Goal: Task Accomplishment & Management: Complete application form

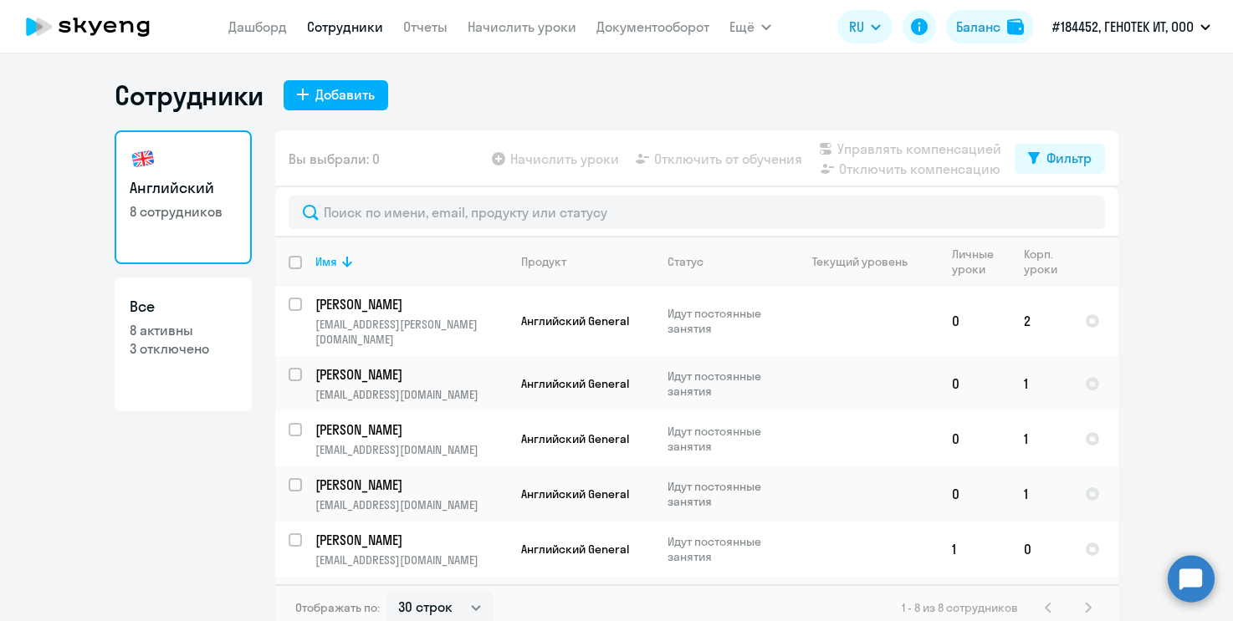
select select "30"
click at [299, 84] on button "Добавить" at bounding box center [336, 95] width 105 height 30
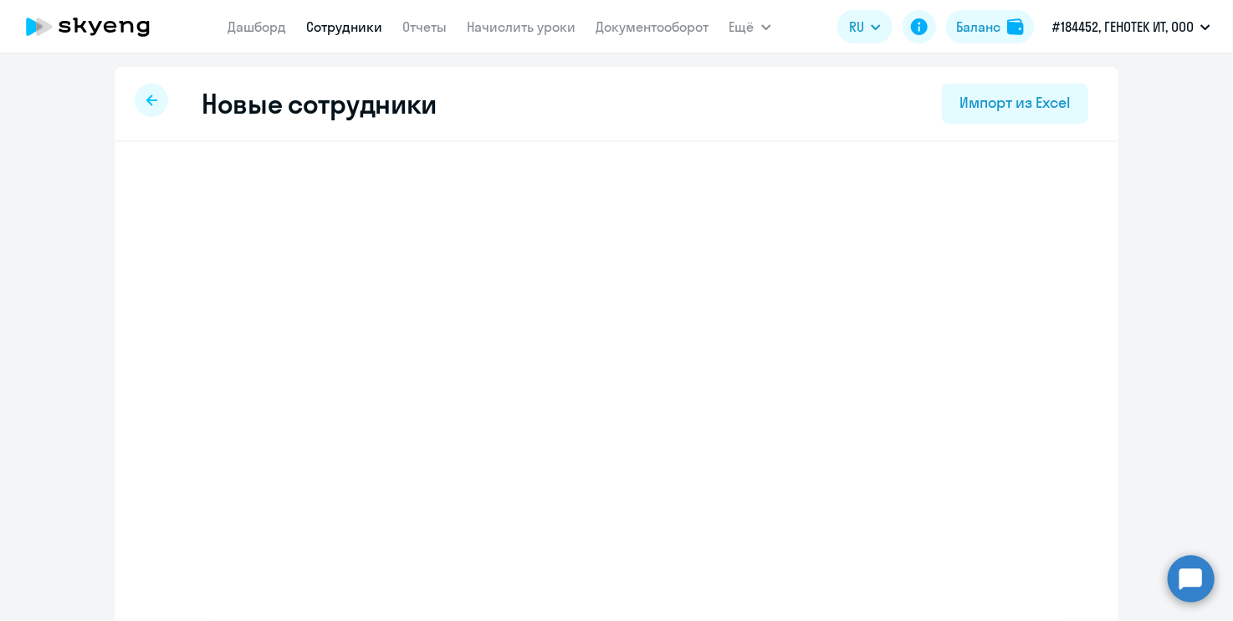
select select "english_adult_not_native_speaker"
select select "3"
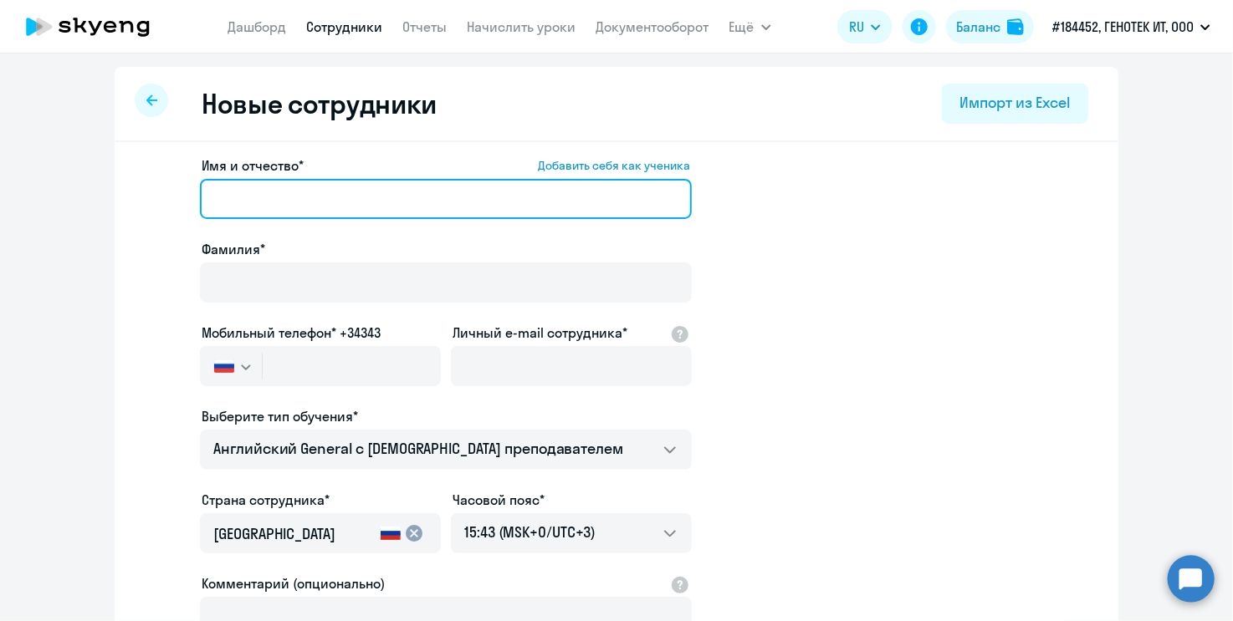
click at [335, 203] on input "Имя и отчество* Добавить себя как ученика" at bounding box center [446, 199] width 492 height 40
type input "[PERSON_NAME]"
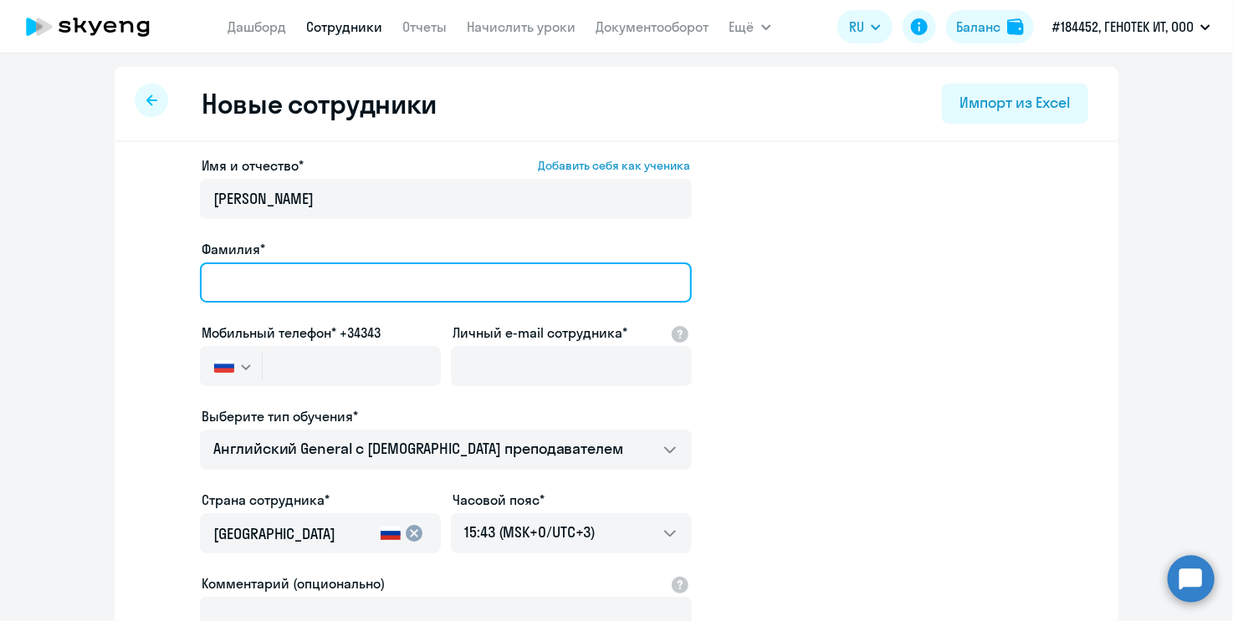
click at [314, 287] on input "Фамилия*" at bounding box center [446, 283] width 492 height 40
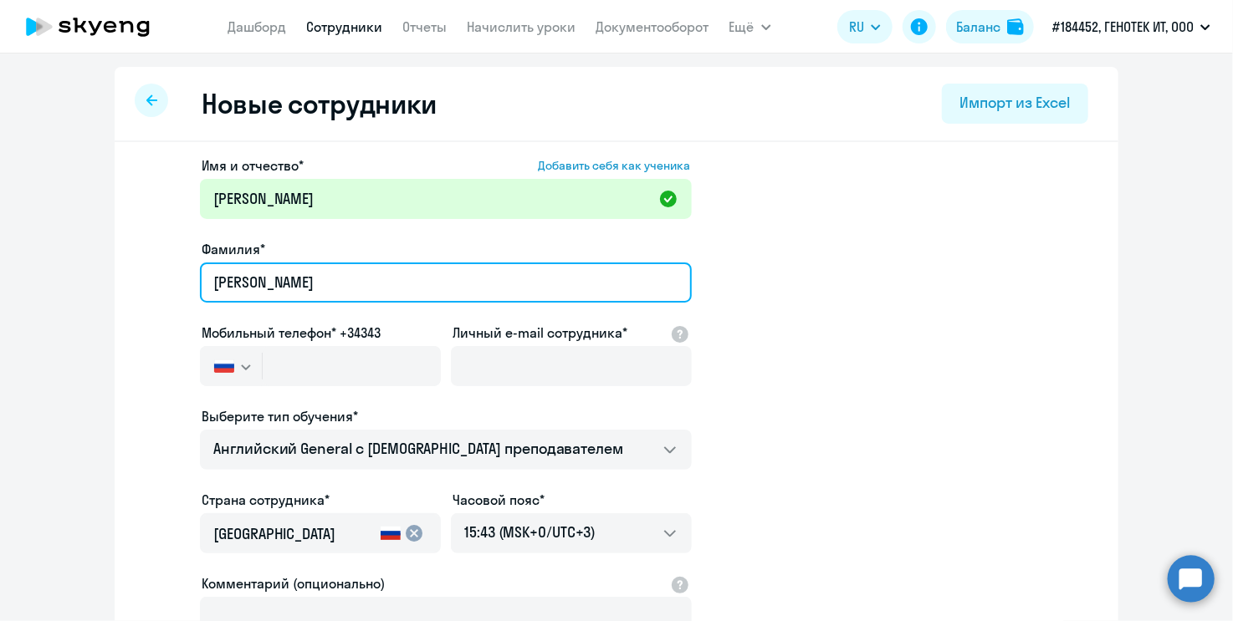
type input "Ки"
drag, startPoint x: 166, startPoint y: 279, endPoint x: 100, endPoint y: 282, distance: 66.1
click at [100, 282] on ng-component "Новые сотрудники Импорт из Excel Имя и отчество* Добавить себя как ученика [PER…" at bounding box center [616, 472] width 1233 height 810
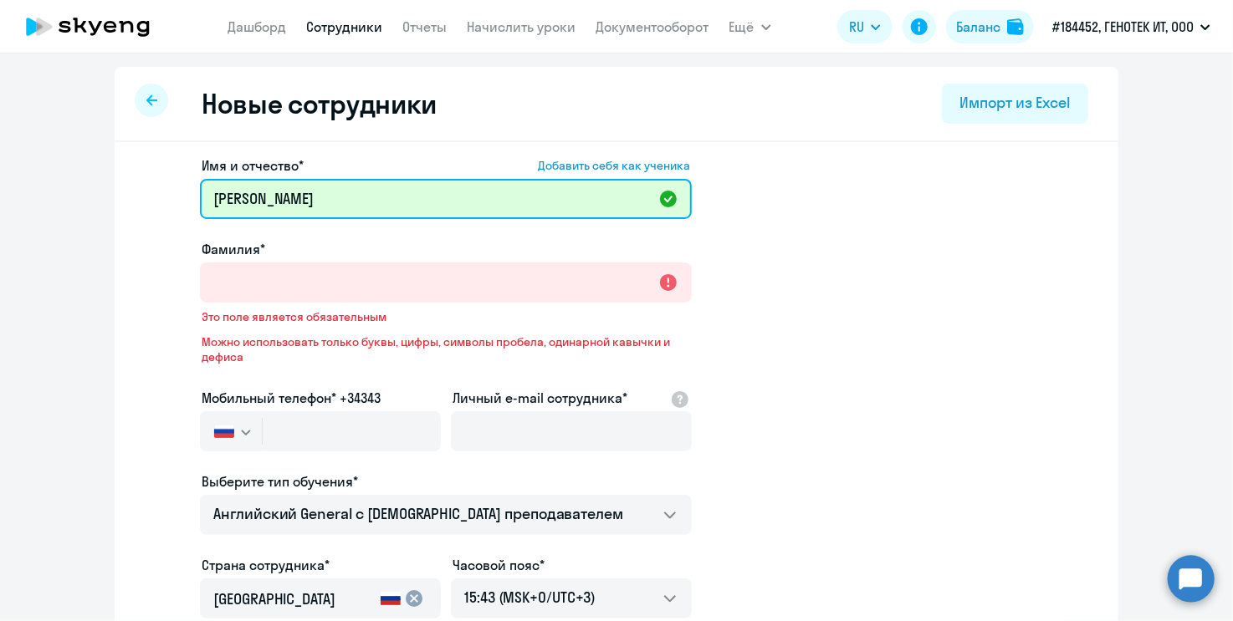
drag, startPoint x: 273, startPoint y: 192, endPoint x: 138, endPoint y: 195, distance: 135.5
click at [141, 195] on app-new-student-form "Имя и отчество* Добавить себя как ученика [PERSON_NAME]* Это поле является обяз…" at bounding box center [616, 487] width 950 height 662
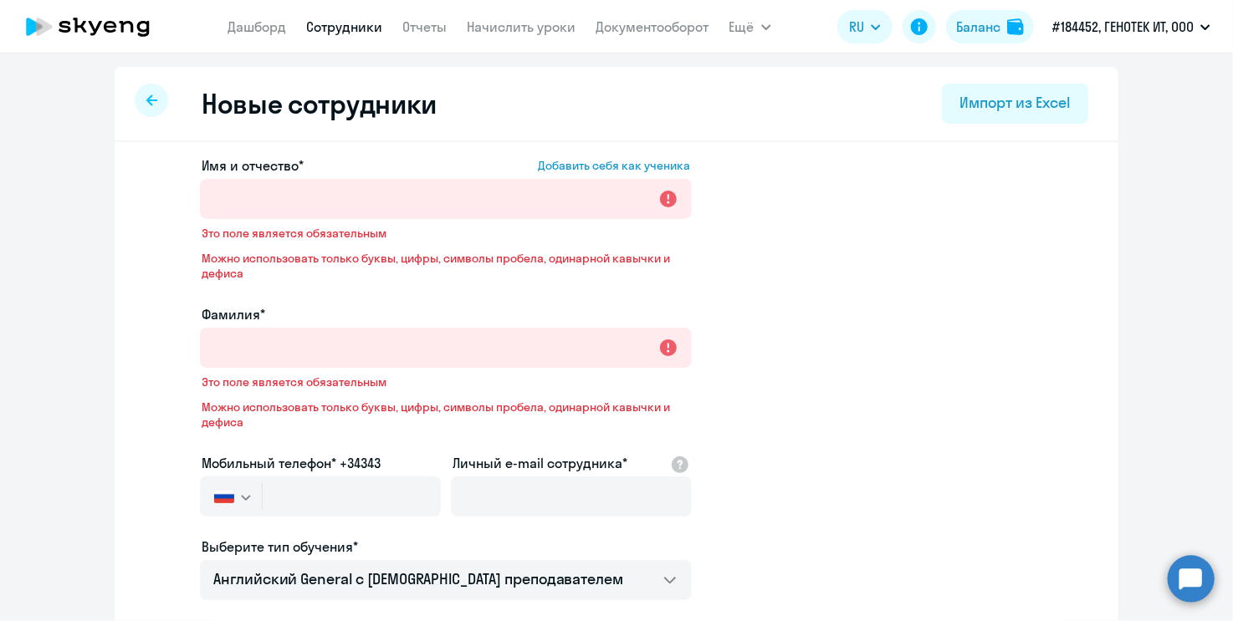
drag, startPoint x: 834, startPoint y: 327, endPoint x: 875, endPoint y: 343, distance: 44.0
click at [839, 327] on app-new-student-form "Имя и отчество* Добавить себя как ученика Это поле является обязательным Можно …" at bounding box center [616, 519] width 950 height 727
click at [135, 103] on div at bounding box center [151, 100] width 33 height 33
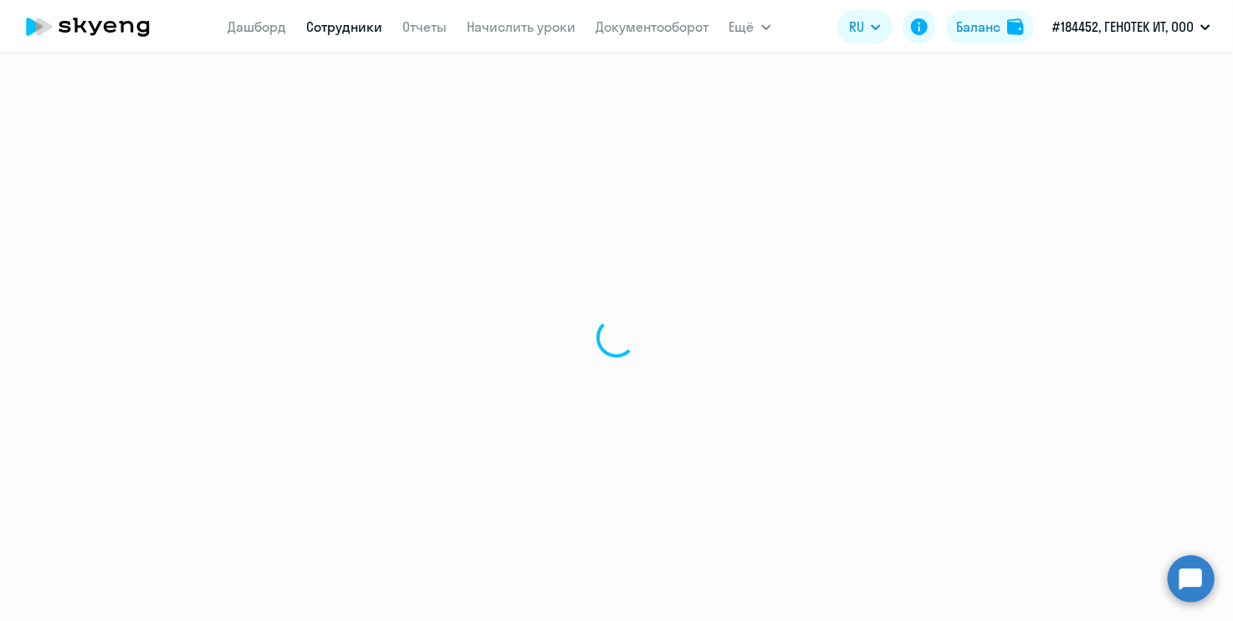
select select "30"
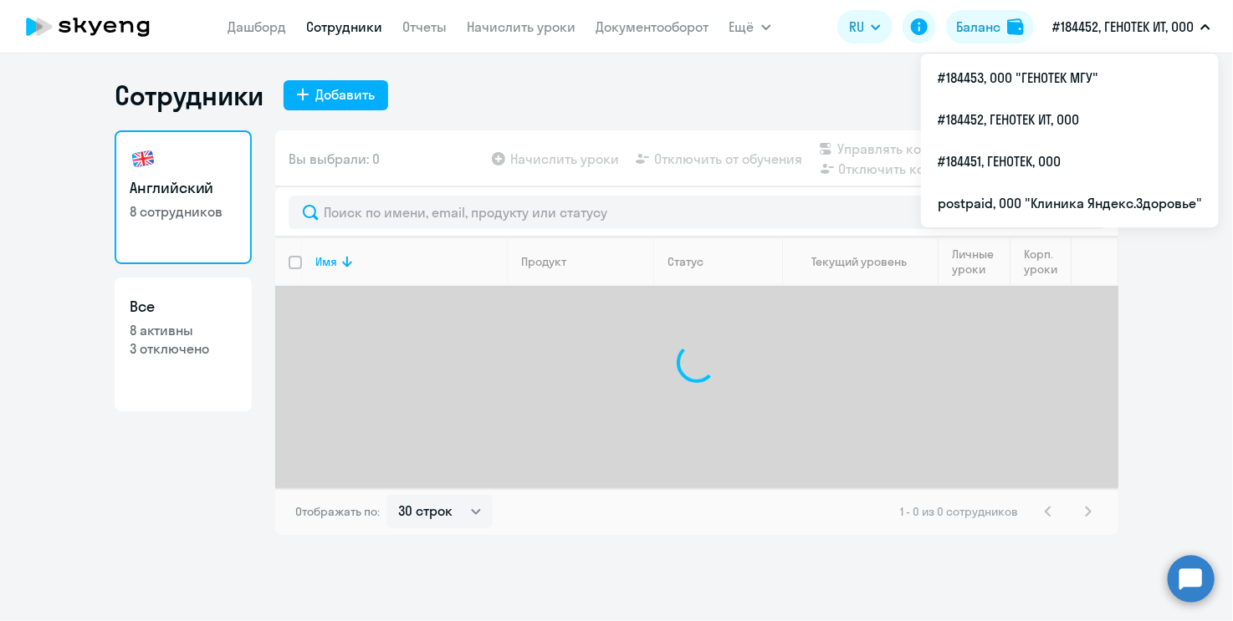
click at [1119, 40] on button "#184452, ГЕНОТЕК ИТ, ООО" at bounding box center [1131, 27] width 175 height 40
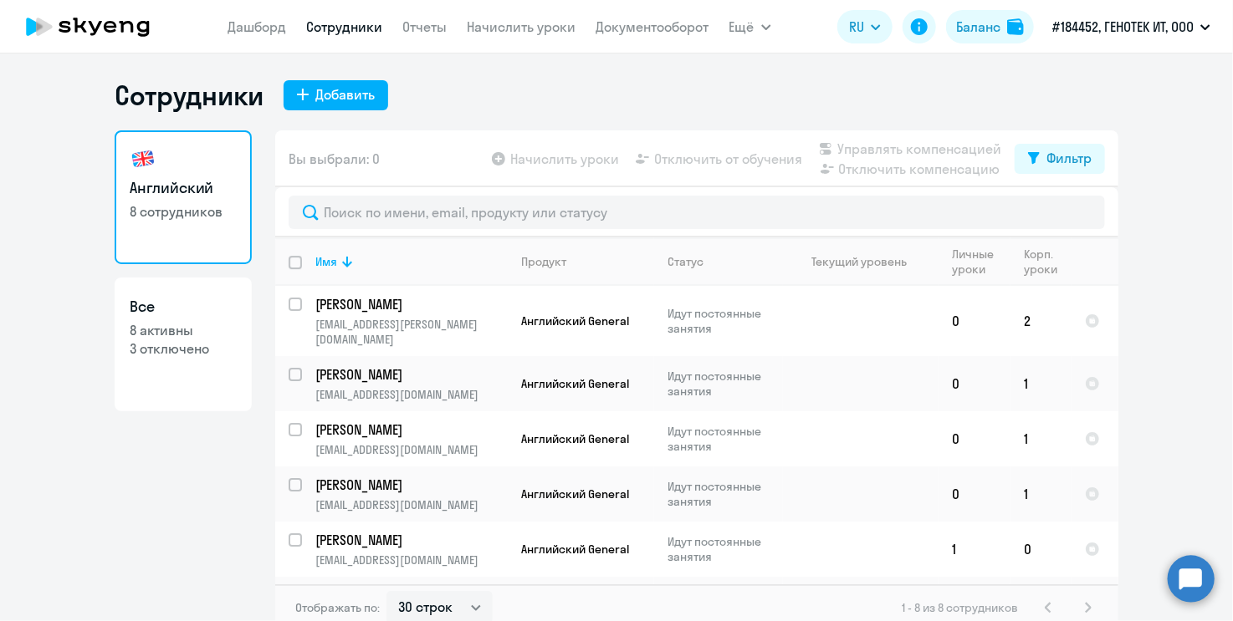
click at [1117, 34] on p "#184452, ГЕНОТЕК ИТ, ООО" at bounding box center [1122, 27] width 141 height 20
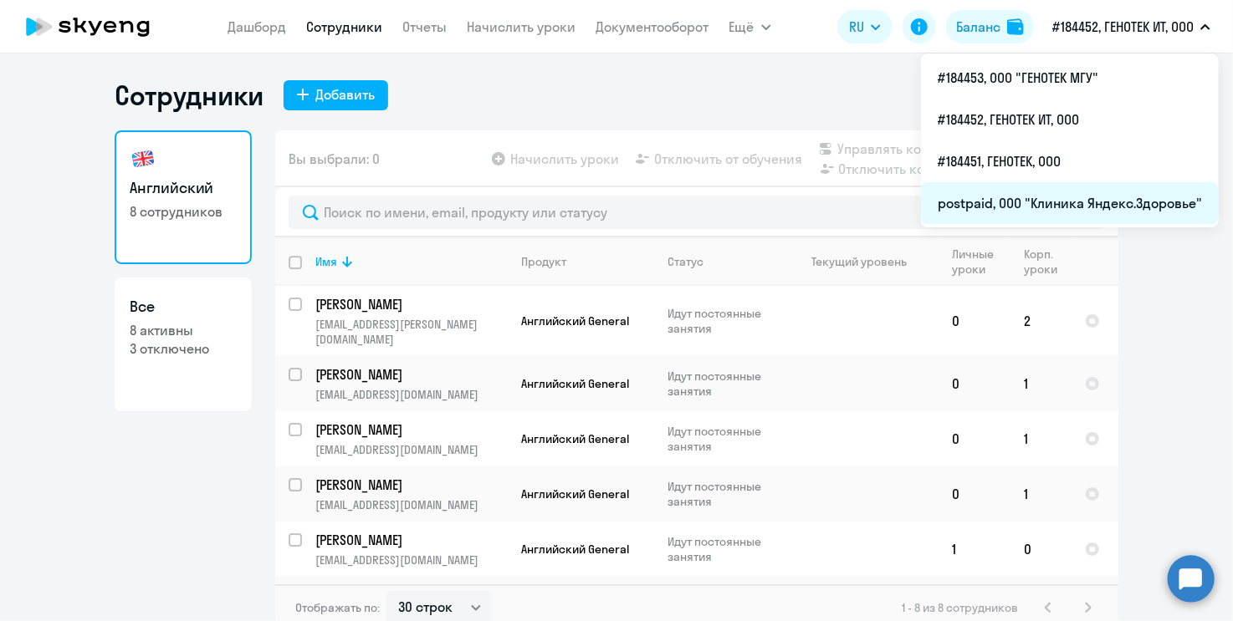
click at [1074, 205] on li "postpaid, ООО "Клиника Яндекс.Здоровье"" at bounding box center [1070, 203] width 298 height 42
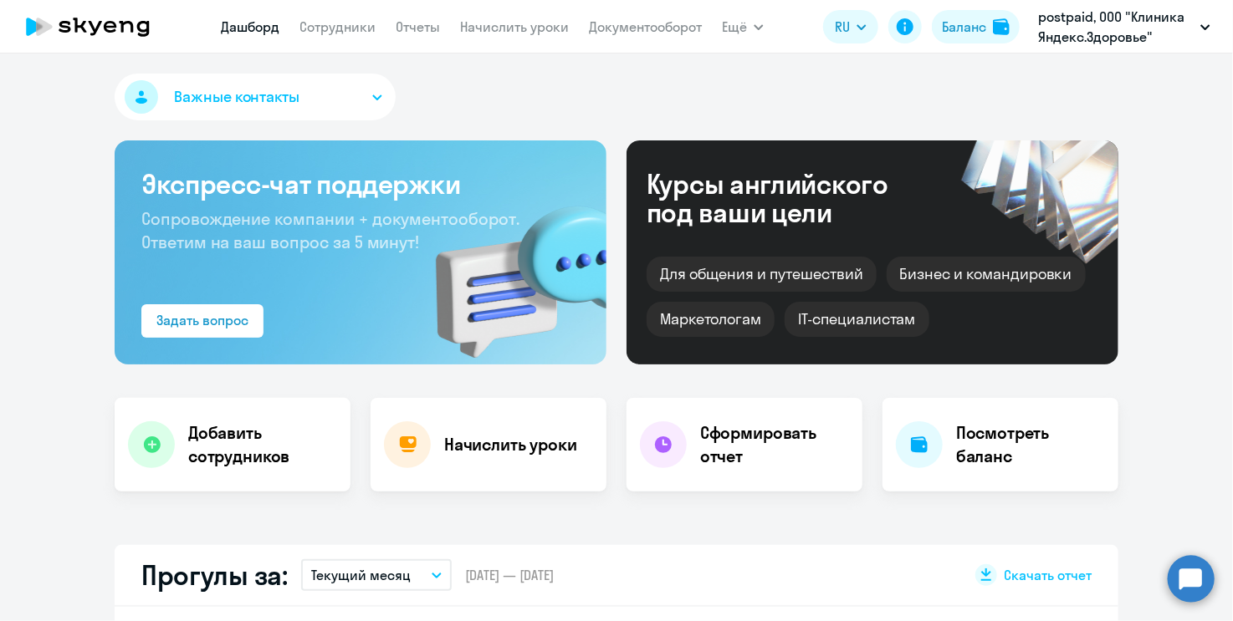
select select "30"
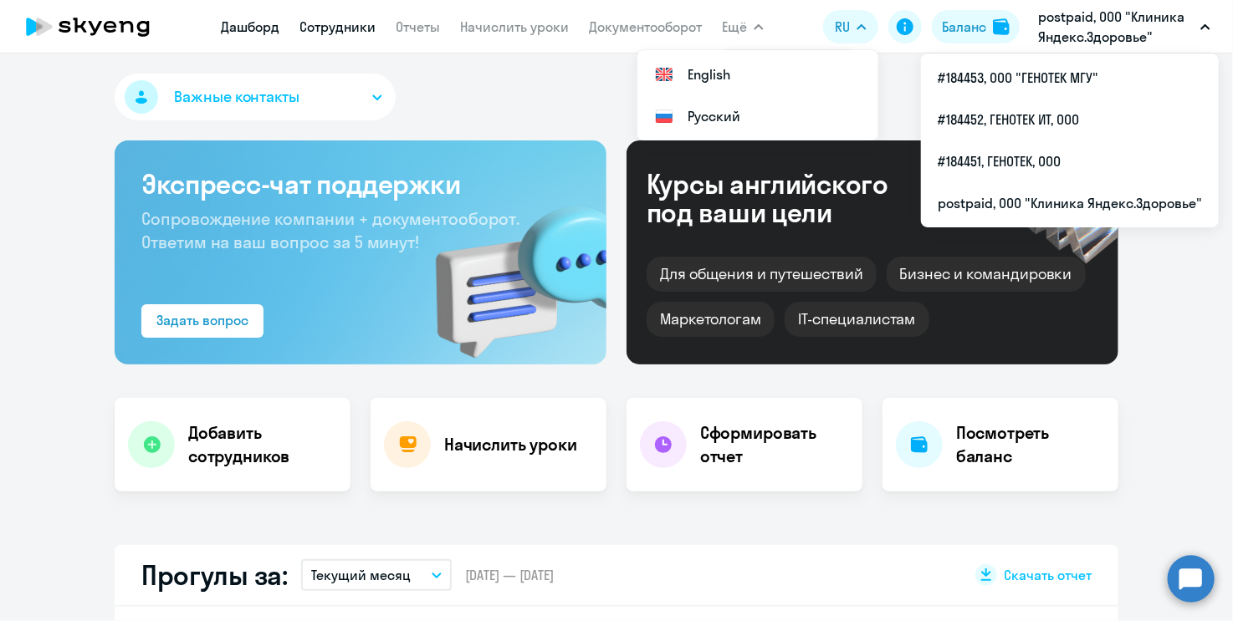
click at [325, 30] on link "Сотрудники" at bounding box center [337, 26] width 76 height 17
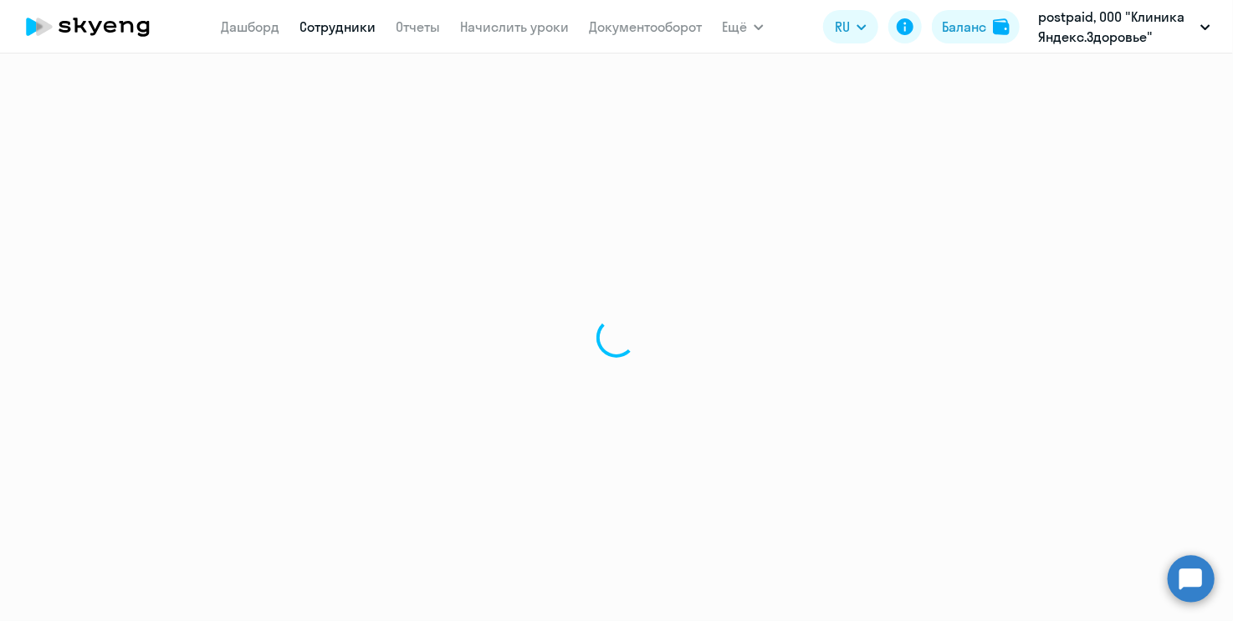
select select "30"
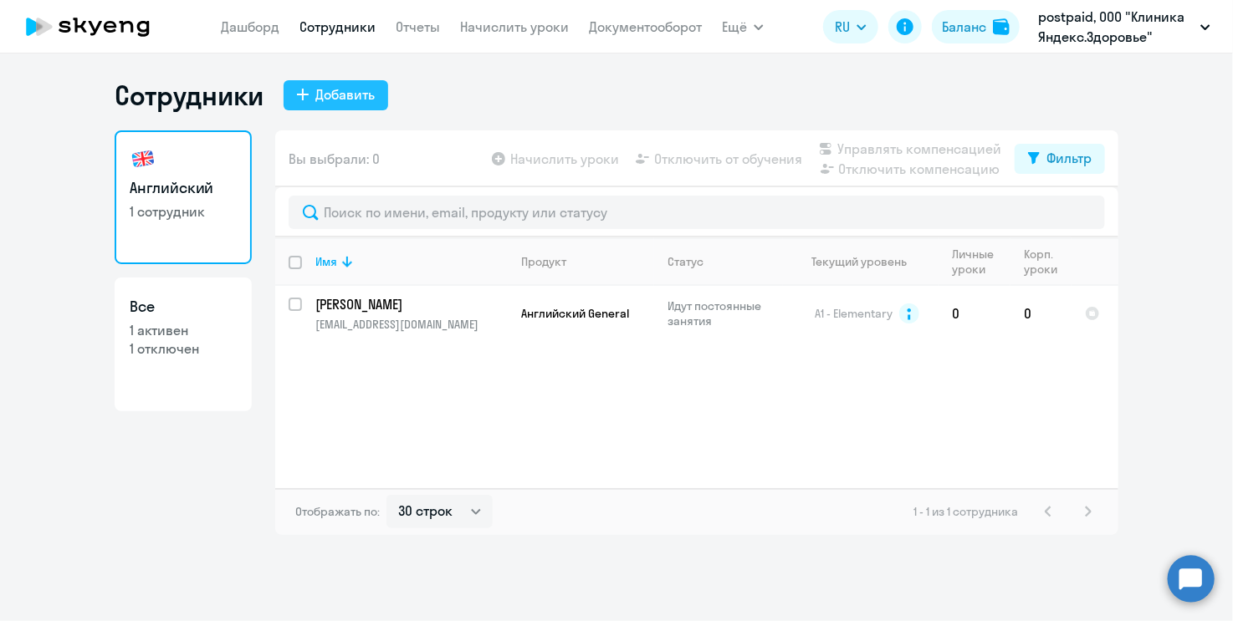
click at [319, 91] on div "Добавить" at bounding box center [344, 94] width 59 height 20
select select "english_adult_not_native_speaker"
select select "3"
select select "english_adult_not_native_speaker"
select select "3"
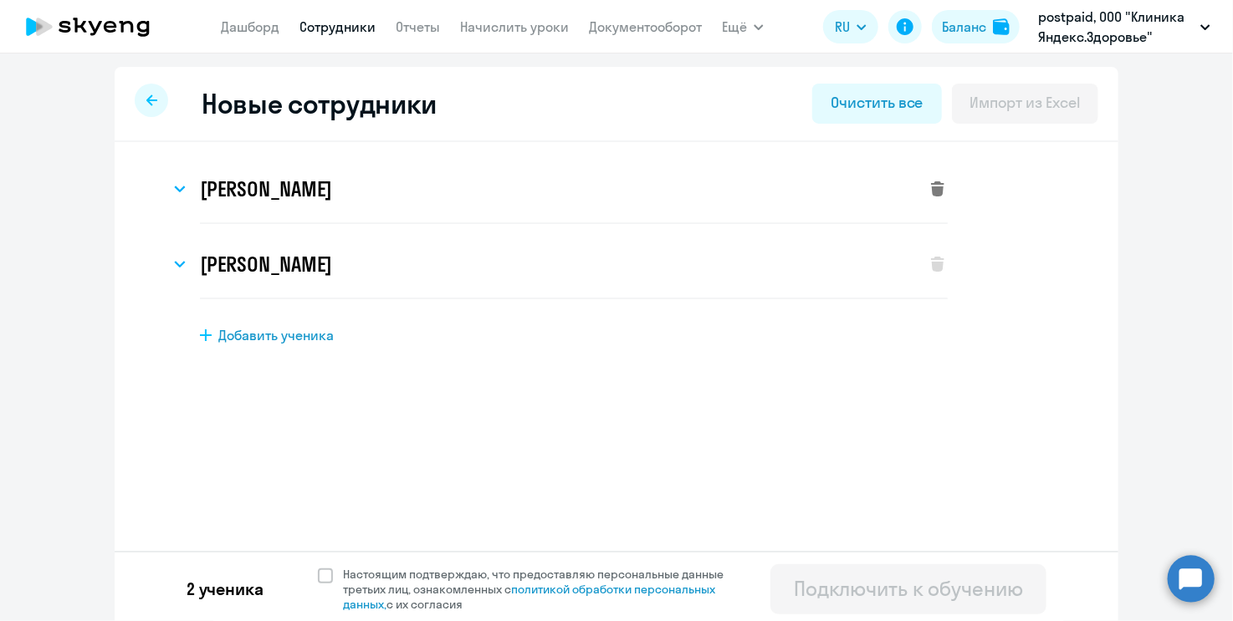
click at [935, 183] on icon at bounding box center [937, 188] width 13 height 15
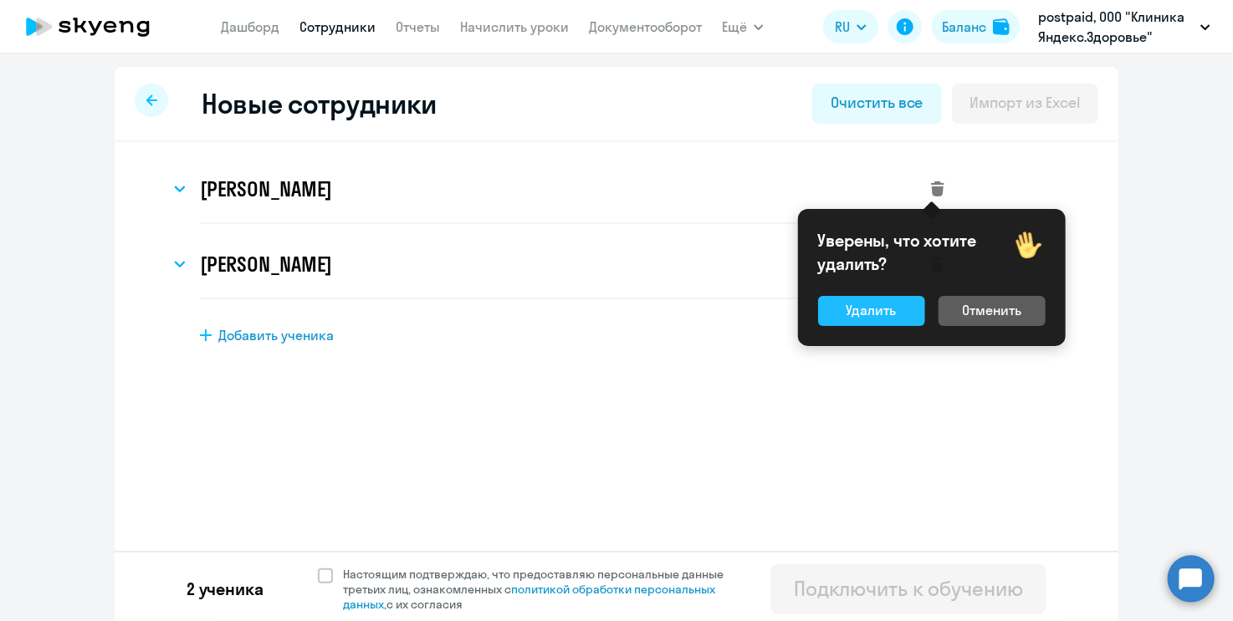
click at [902, 317] on button "Удалить" at bounding box center [871, 311] width 107 height 30
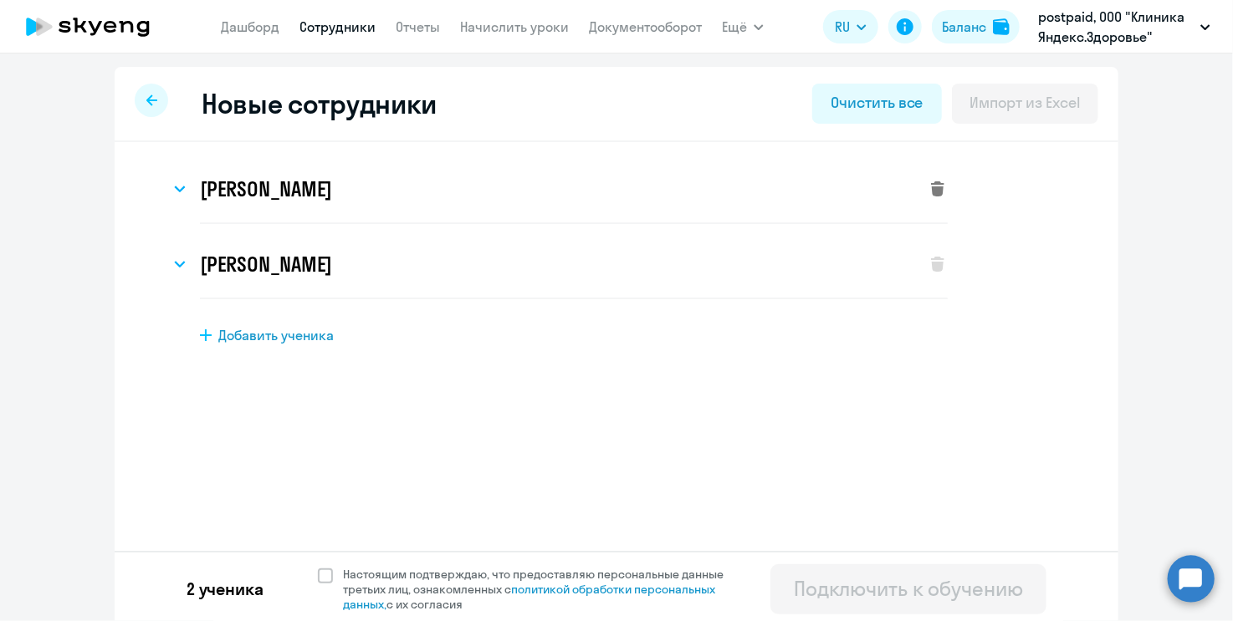
select select "english_adult_not_native_speaker"
select select "3"
click at [931, 186] on icon at bounding box center [937, 188] width 13 height 15
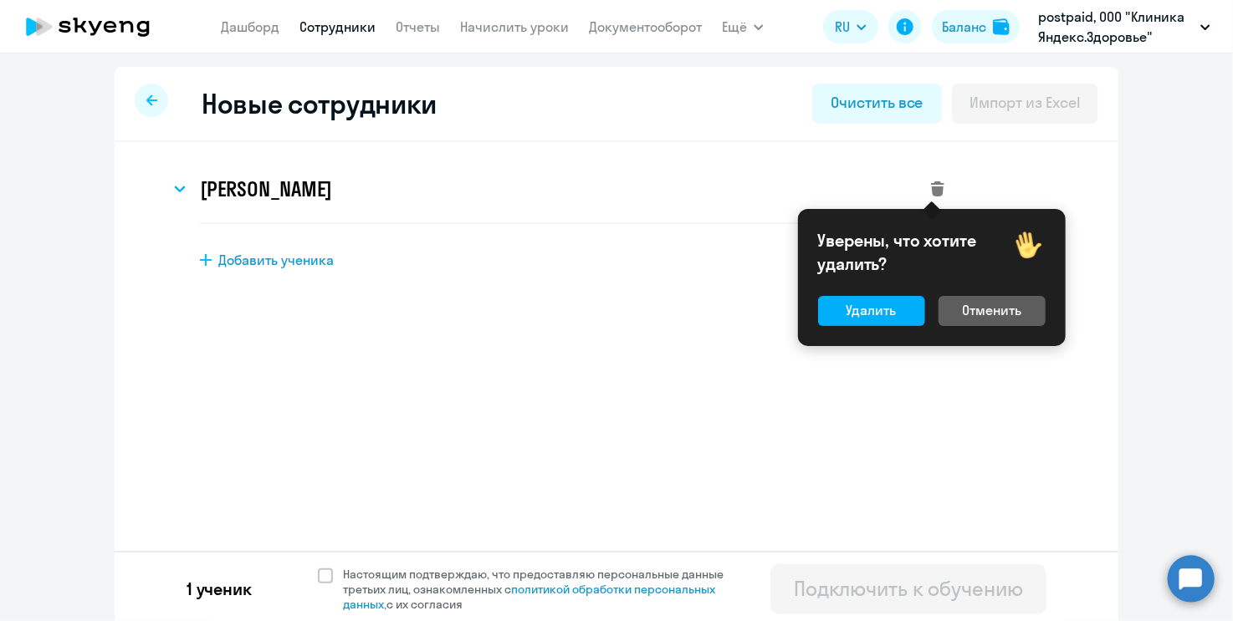
click at [890, 294] on div "Уверены, что хотите удалить? Удалить Отменить" at bounding box center [932, 277] width 268 height 137
click at [891, 308] on div "Удалить" at bounding box center [871, 310] width 50 height 20
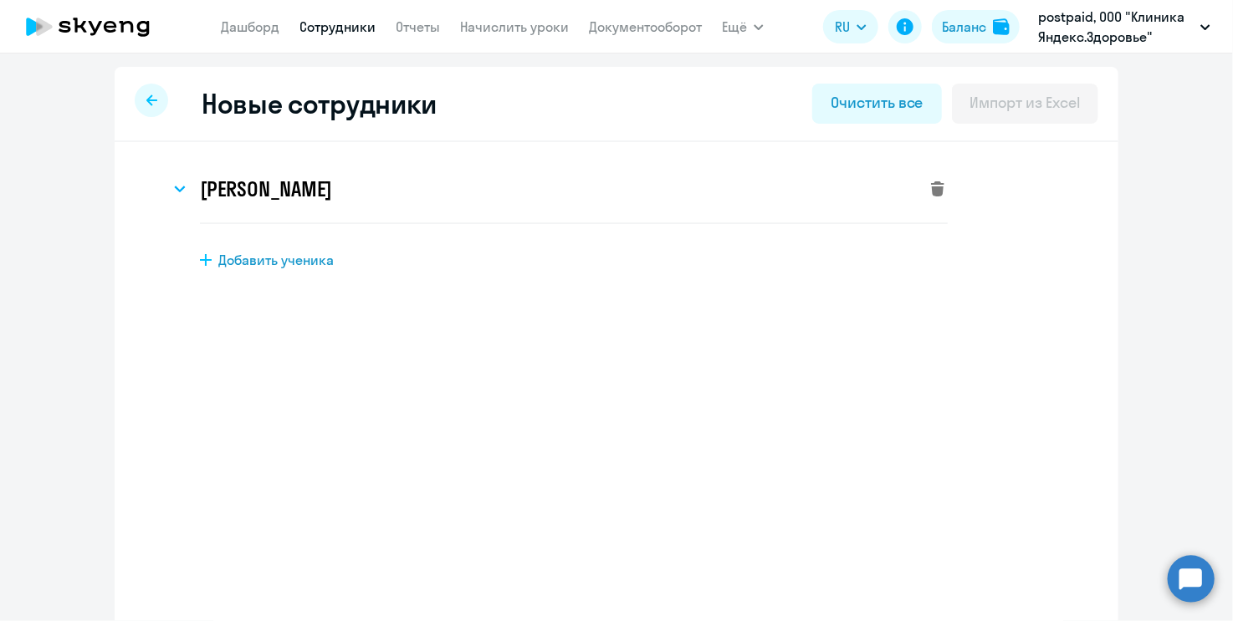
select select "english_adult_not_native_speaker"
select select "3"
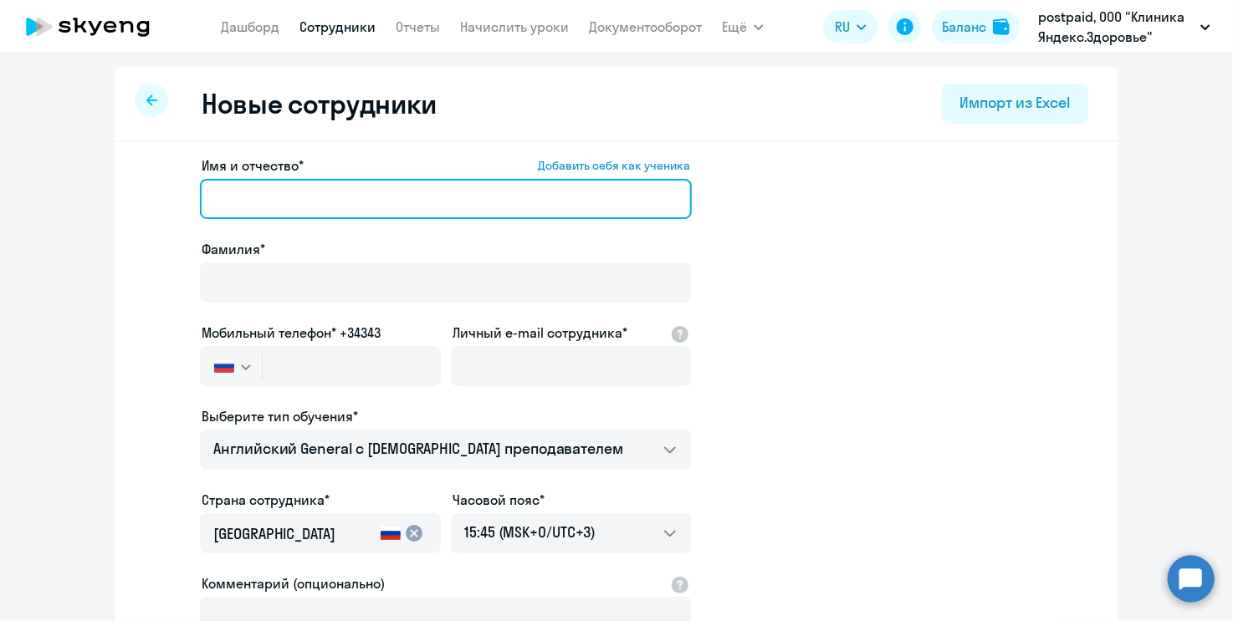
click at [351, 203] on input "Имя и отчество* Добавить себя как ученика" at bounding box center [446, 199] width 492 height 40
type input "[PERSON_NAME]"
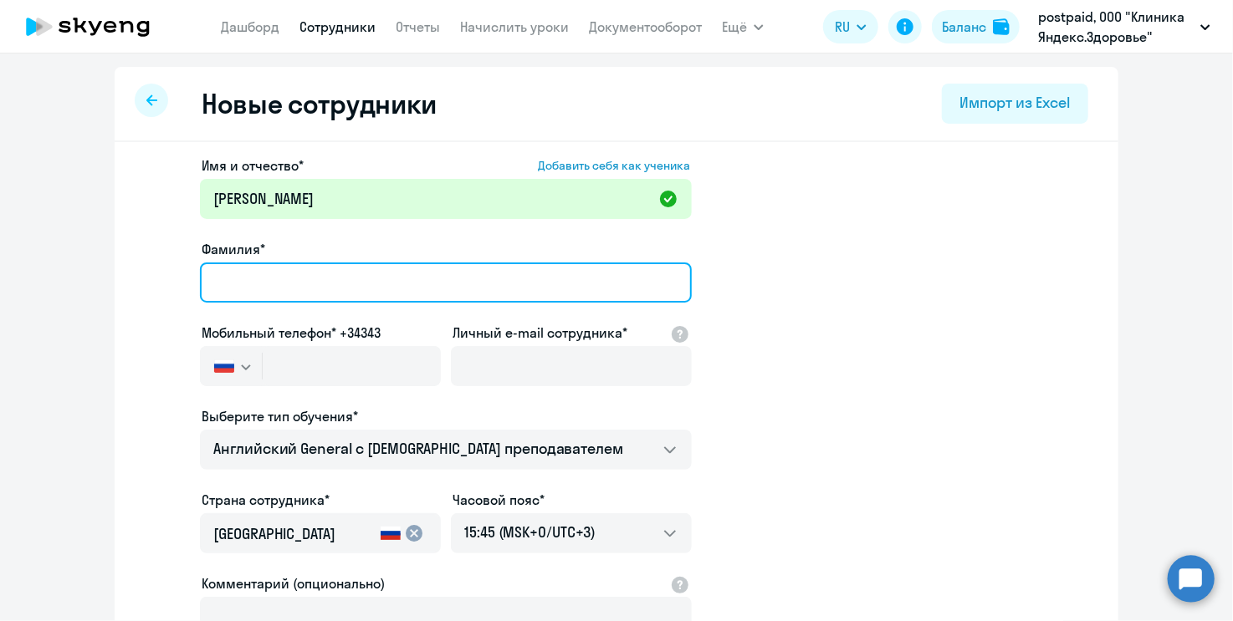
click at [309, 274] on input "Фамилия*" at bounding box center [446, 283] width 492 height 40
type input "[PERSON_NAME]"
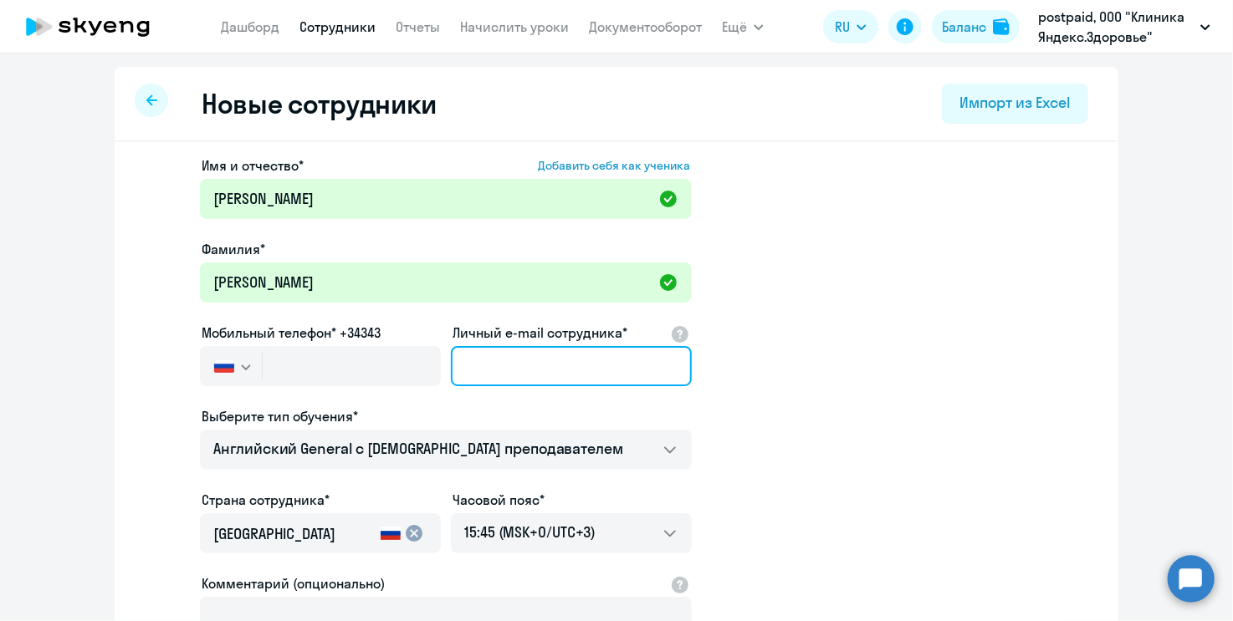
click at [502, 364] on input "Личный e-mail сотрудника*" at bounding box center [571, 366] width 241 height 40
paste input "[EMAIL_ADDRESS][DOMAIN_NAME]"
type input "[EMAIL_ADDRESS][DOMAIN_NAME]"
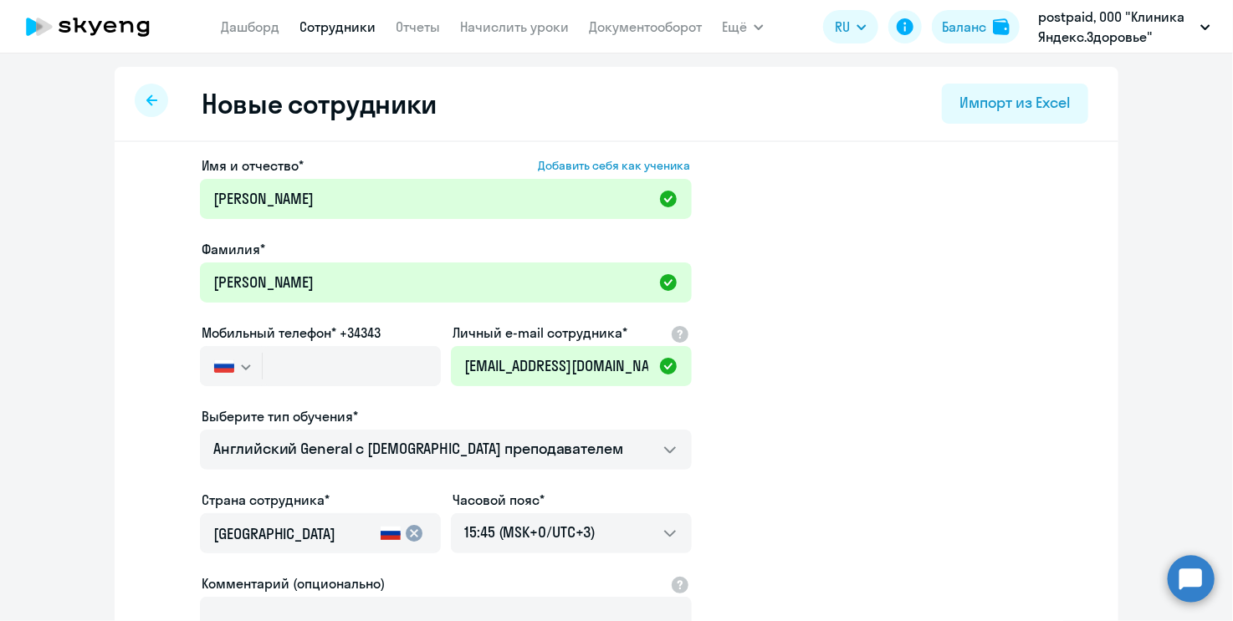
click at [790, 392] on app-new-student-form "Имя и отчество* Добавить себя как ученика [PERSON_NAME]* [PERSON_NAME] Мобильны…" at bounding box center [616, 454] width 950 height 596
click at [335, 377] on input "text" at bounding box center [352, 366] width 178 height 40
paste input "[PHONE_NUMBER]"
type input "[PHONE_NUMBER]"
click at [850, 370] on app-new-student-form "Имя и отчество* Добавить себя как ученика [PERSON_NAME]* [PERSON_NAME] Мобильны…" at bounding box center [616, 454] width 950 height 596
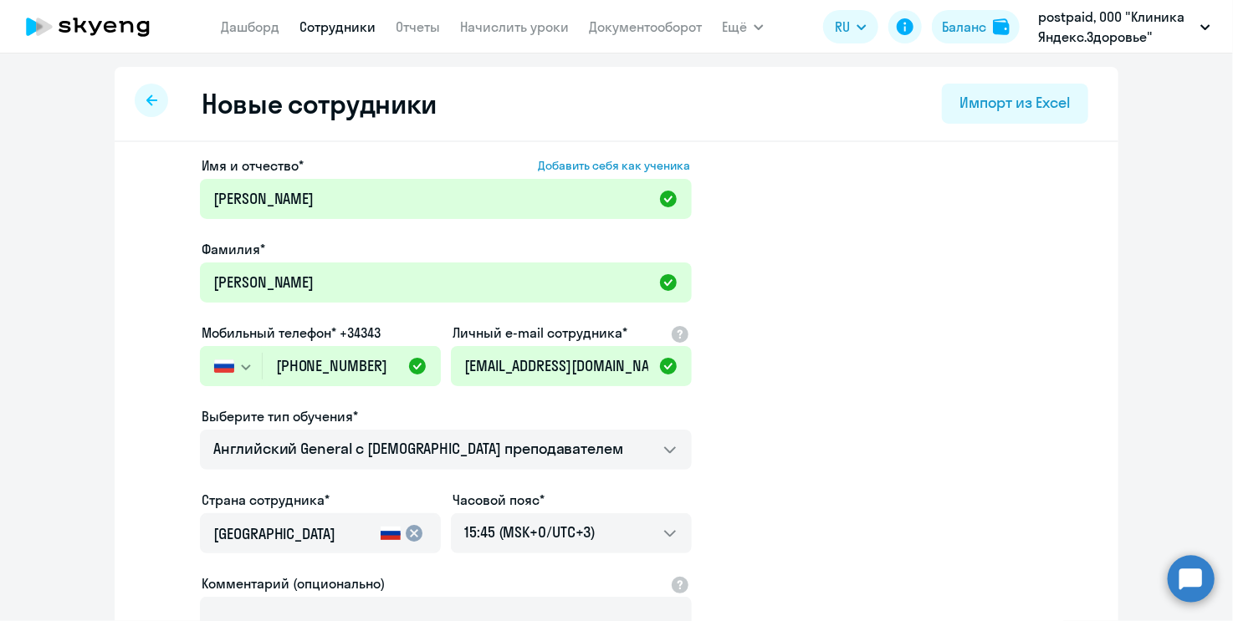
click at [68, 152] on ng-component "Новые сотрудники Импорт из Excel Имя и отчество* Добавить себя как ученика [PER…" at bounding box center [616, 472] width 1233 height 810
drag, startPoint x: 382, startPoint y: 361, endPoint x: 244, endPoint y: 350, distance: 138.4
click at [244, 350] on div "[GEOGRAPHIC_DATA] +7 [GEOGRAPHIC_DATA] +7 [GEOGRAPHIC_DATA] +380 [GEOGRAPHIC_DA…" at bounding box center [320, 366] width 241 height 40
click at [244, 29] on link "Дашборд" at bounding box center [250, 26] width 59 height 17
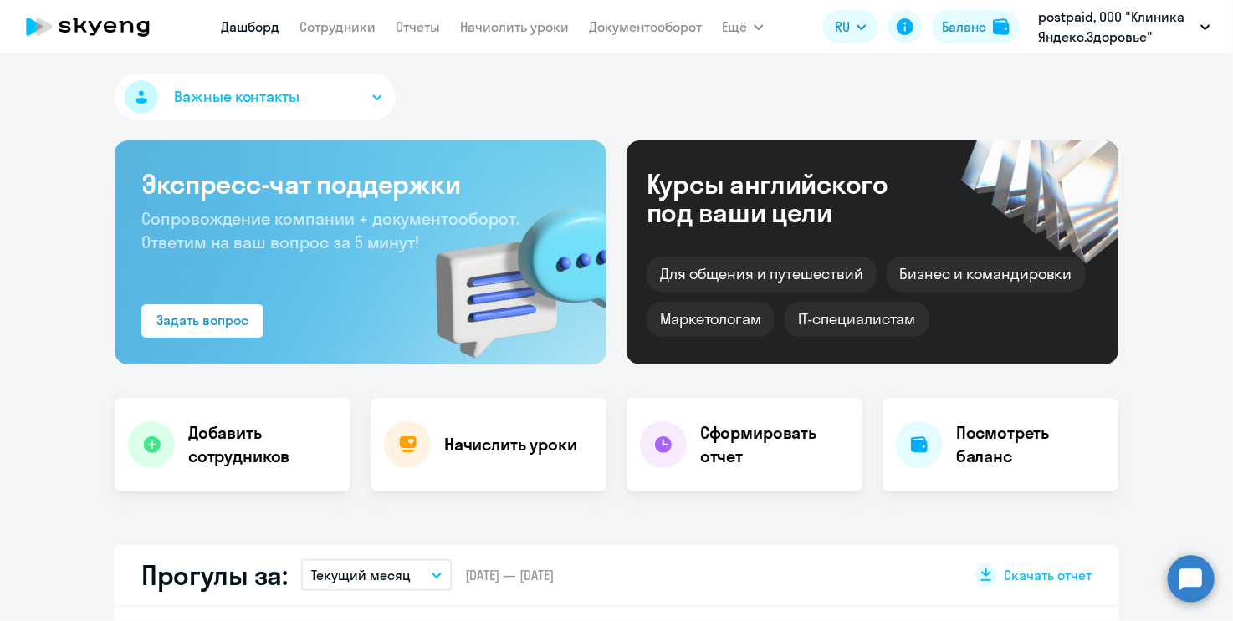
select select "30"
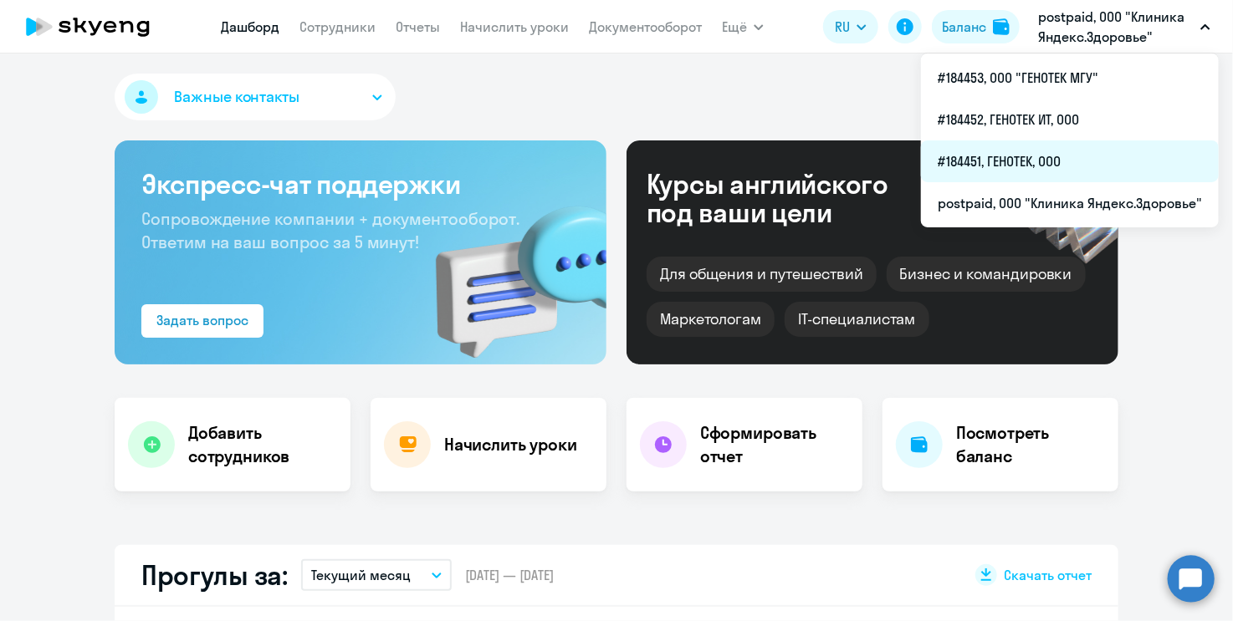
click at [1043, 158] on li "#184451, ГЕНОТЕК, ООО" at bounding box center [1070, 162] width 298 height 42
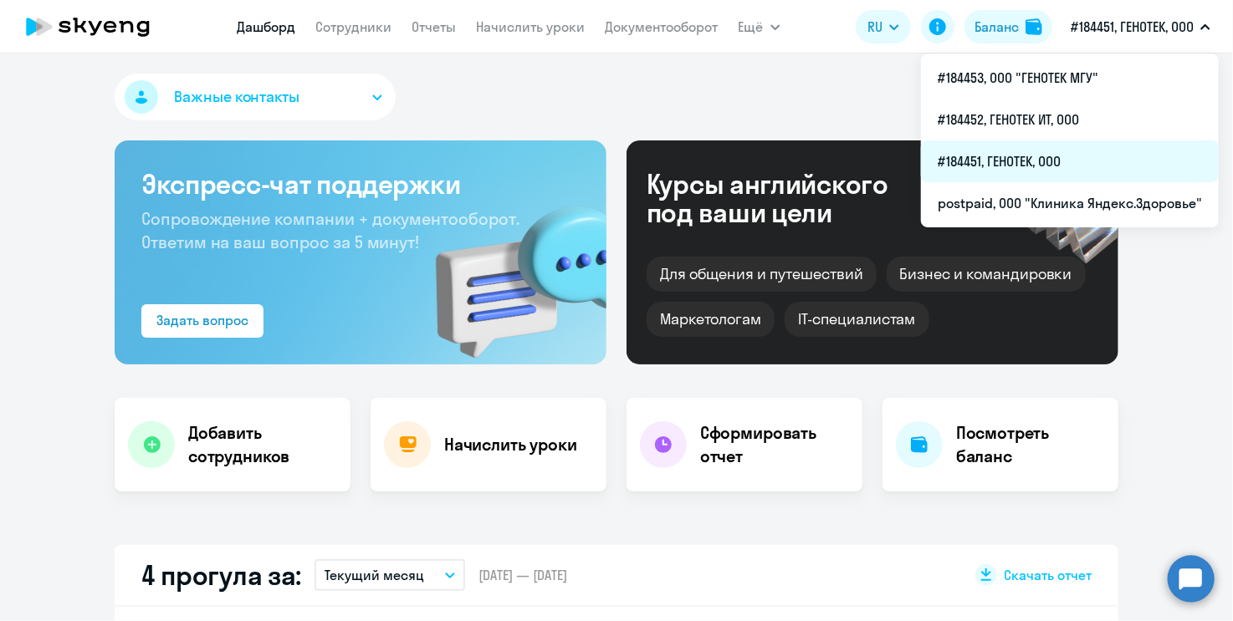
click at [1034, 153] on li "#184451, ГЕНОТЕК, ООО" at bounding box center [1070, 162] width 298 height 42
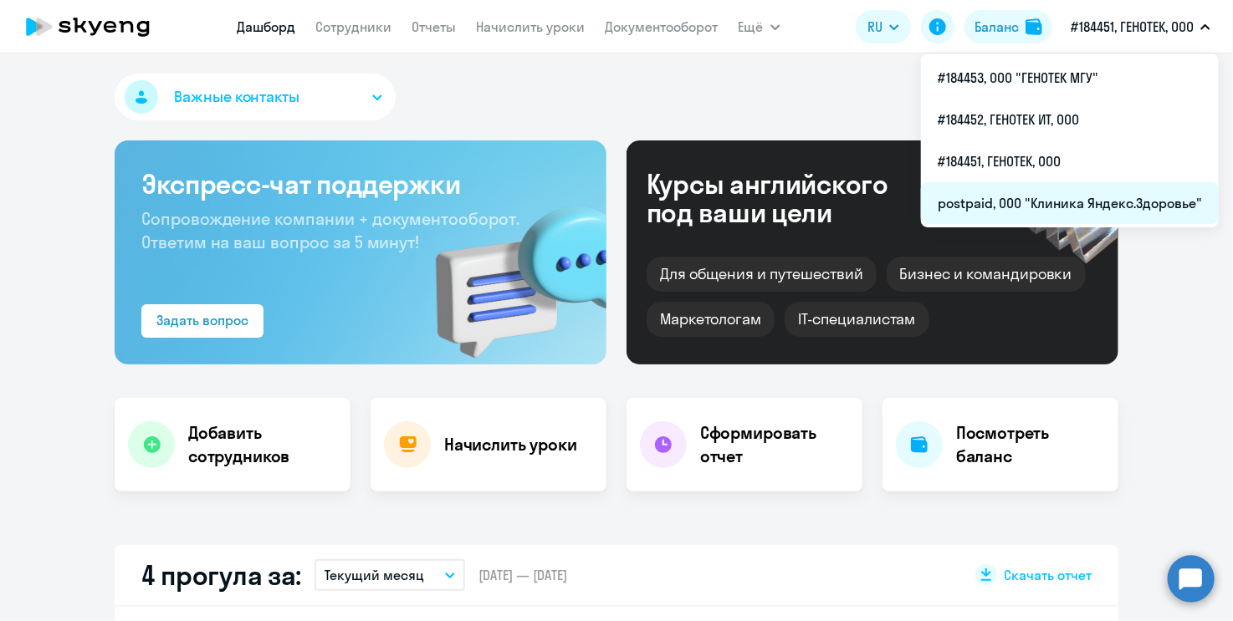
click at [1067, 203] on li "postpaid, ООО "Клиника Яндекс.Здоровье"" at bounding box center [1070, 203] width 298 height 42
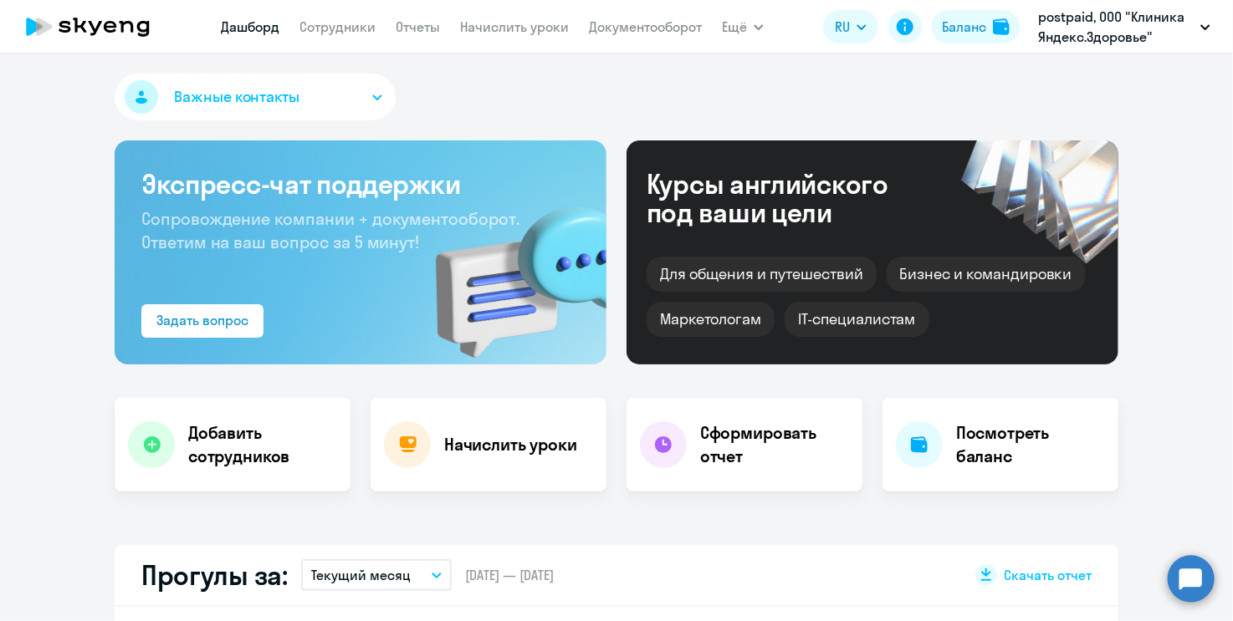
select select "30"
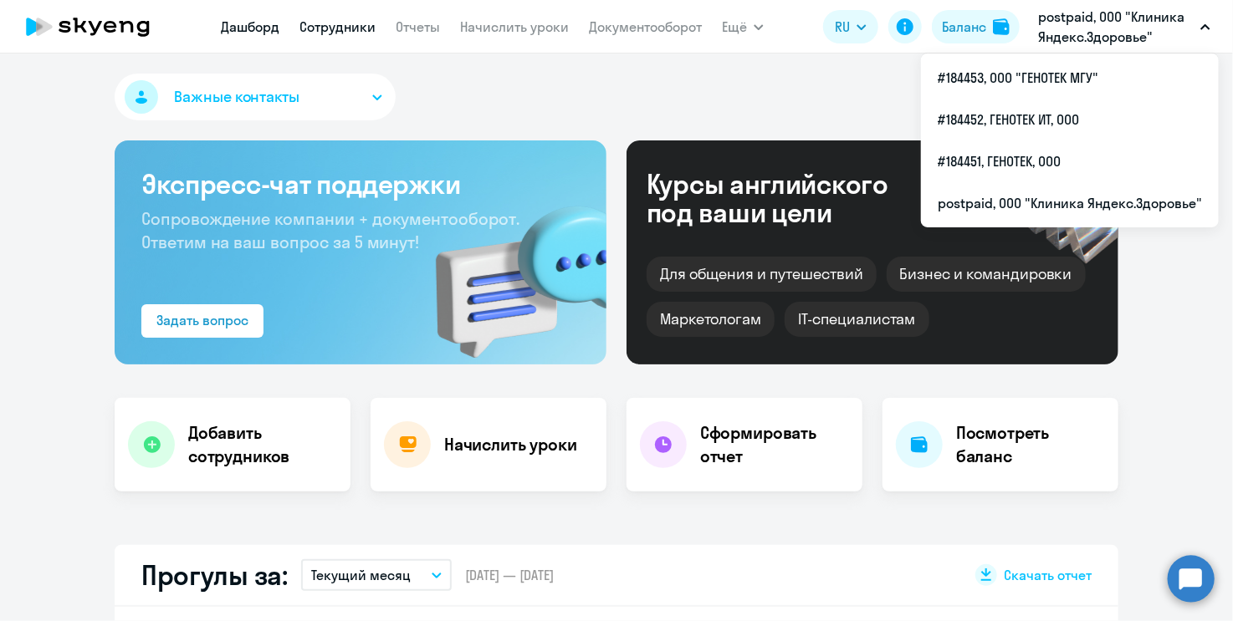
click at [350, 23] on link "Сотрудники" at bounding box center [337, 26] width 76 height 17
select select "30"
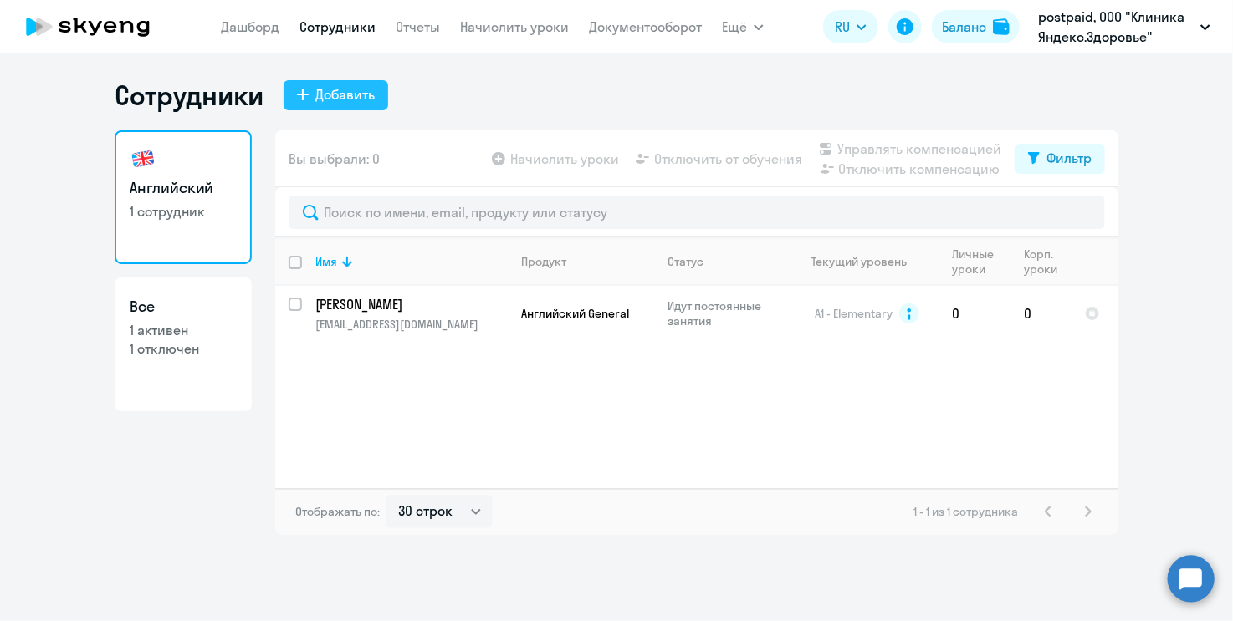
click at [341, 83] on button "Добавить" at bounding box center [336, 95] width 105 height 30
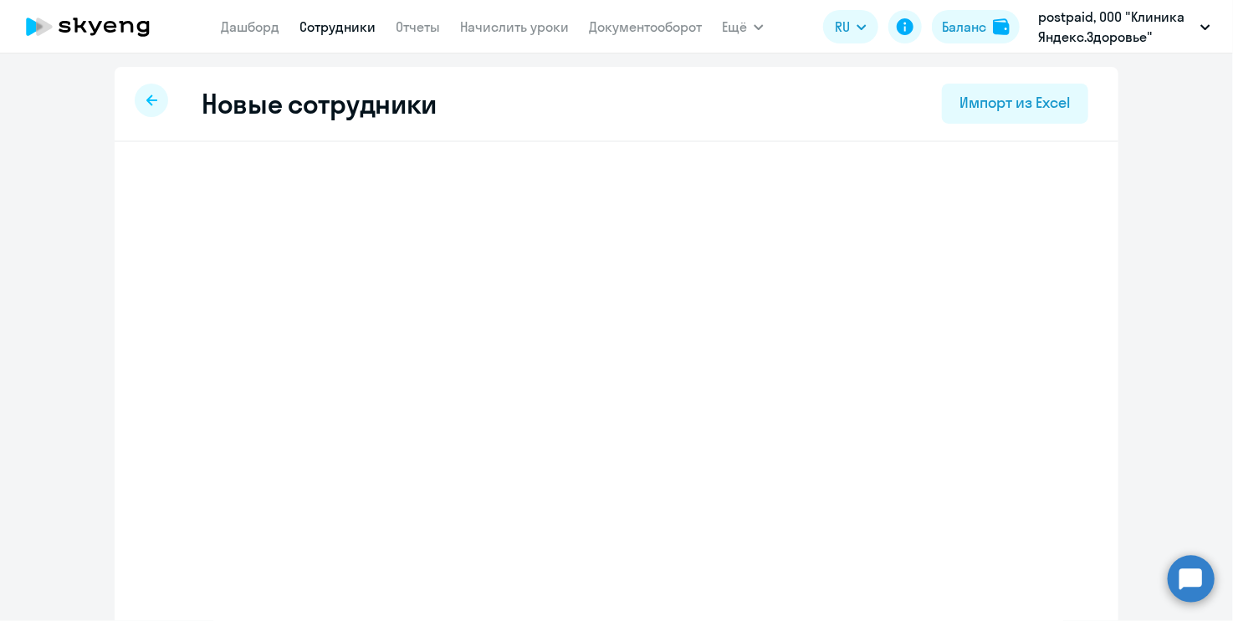
select select "english_adult_not_native_speaker"
select select "3"
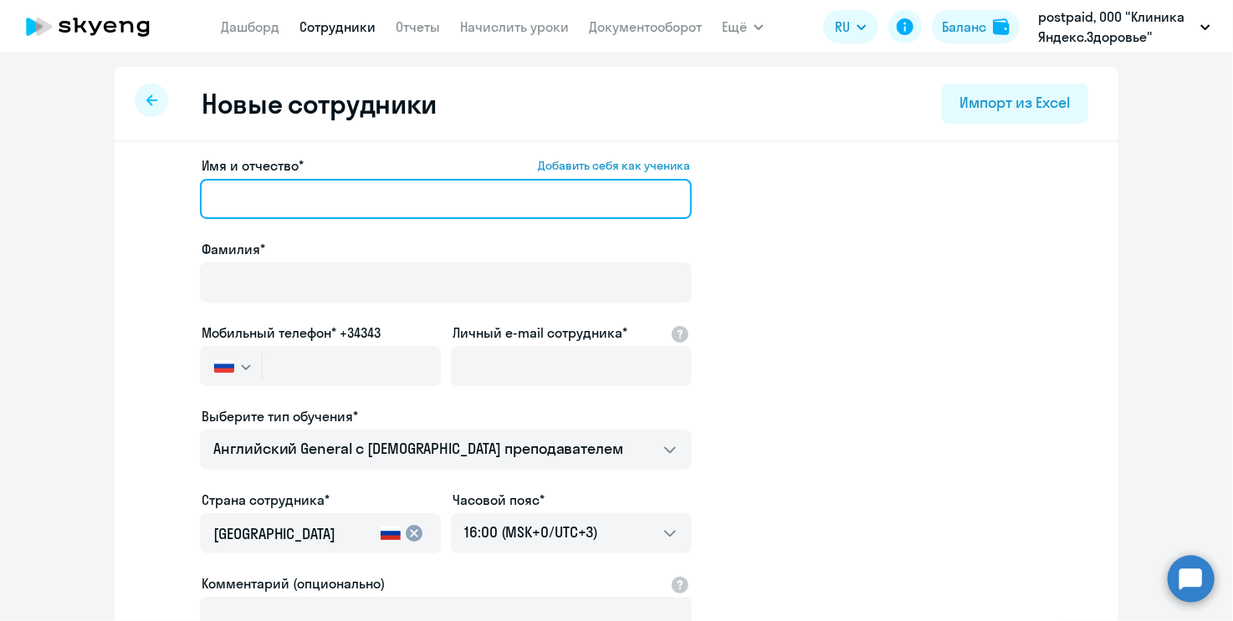
click at [288, 207] on input "Имя и отчество* Добавить себя как ученика" at bounding box center [446, 199] width 492 height 40
type input "[PERSON_NAME]"
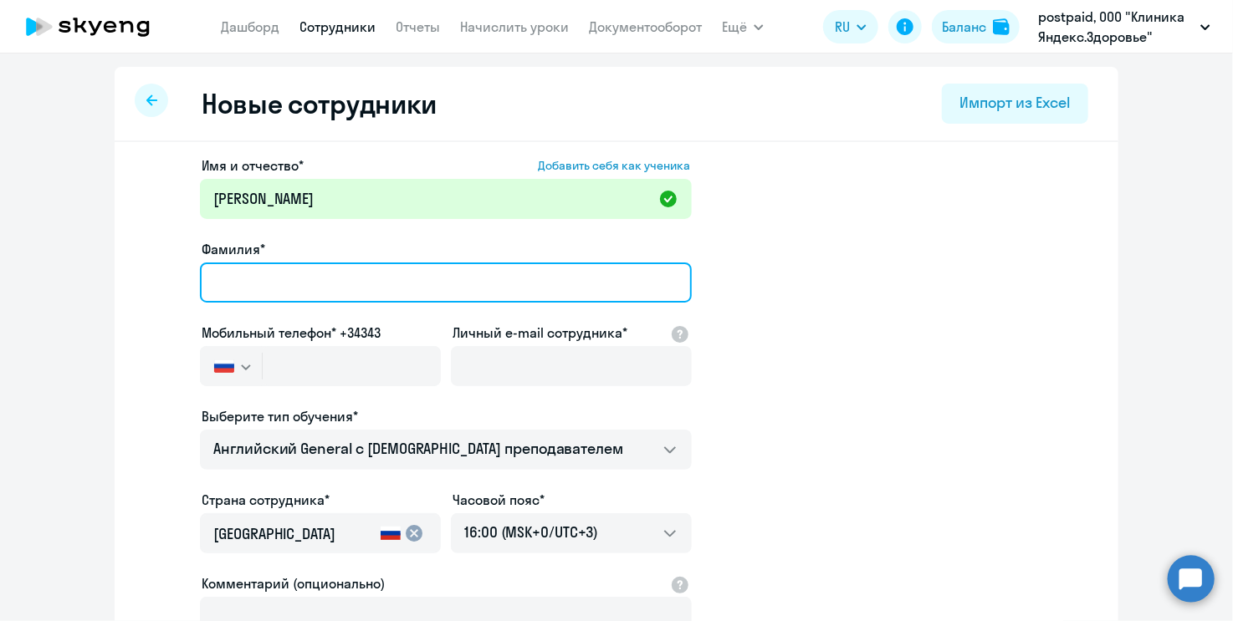
click at [258, 289] on input "Фамилия*" at bounding box center [446, 283] width 492 height 40
type input "[PERSON_NAME]"
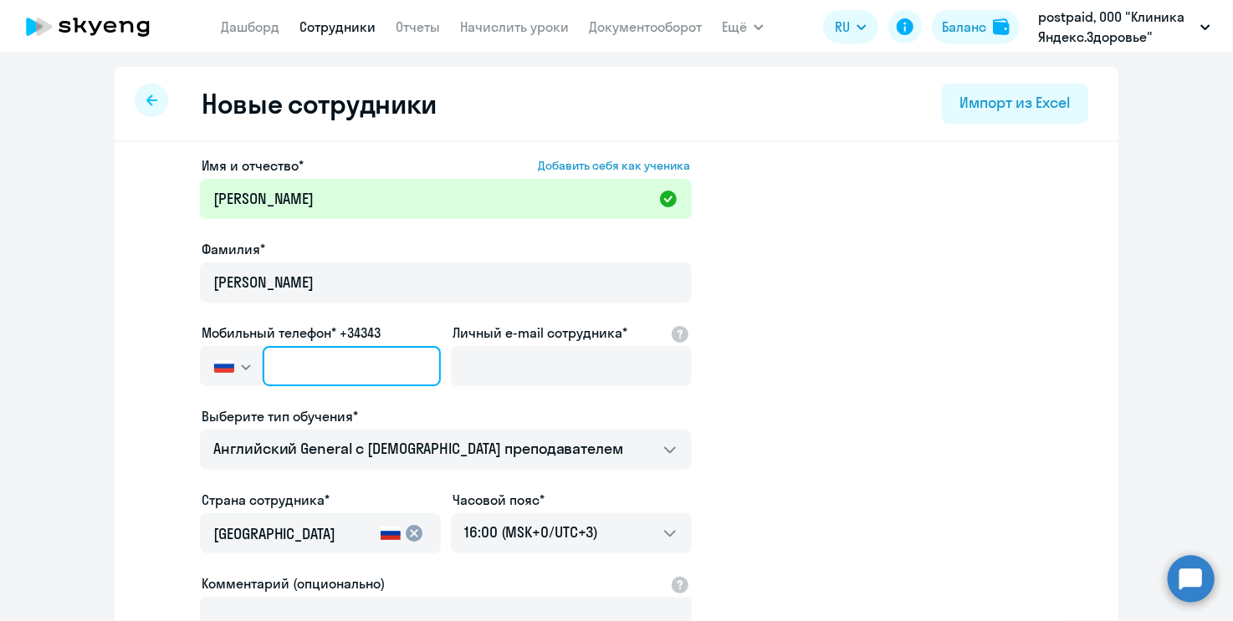
click at [333, 364] on input "text" at bounding box center [352, 366] width 178 height 40
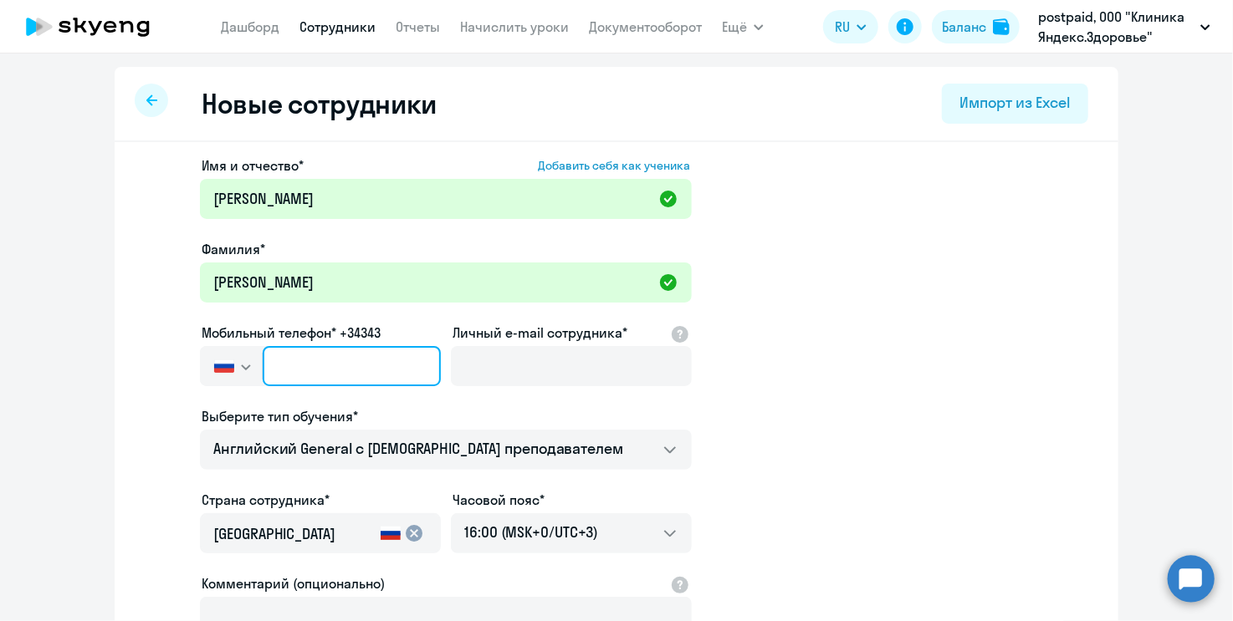
paste input "[PHONE_NUMBER]"
type input "[PHONE_NUMBER]"
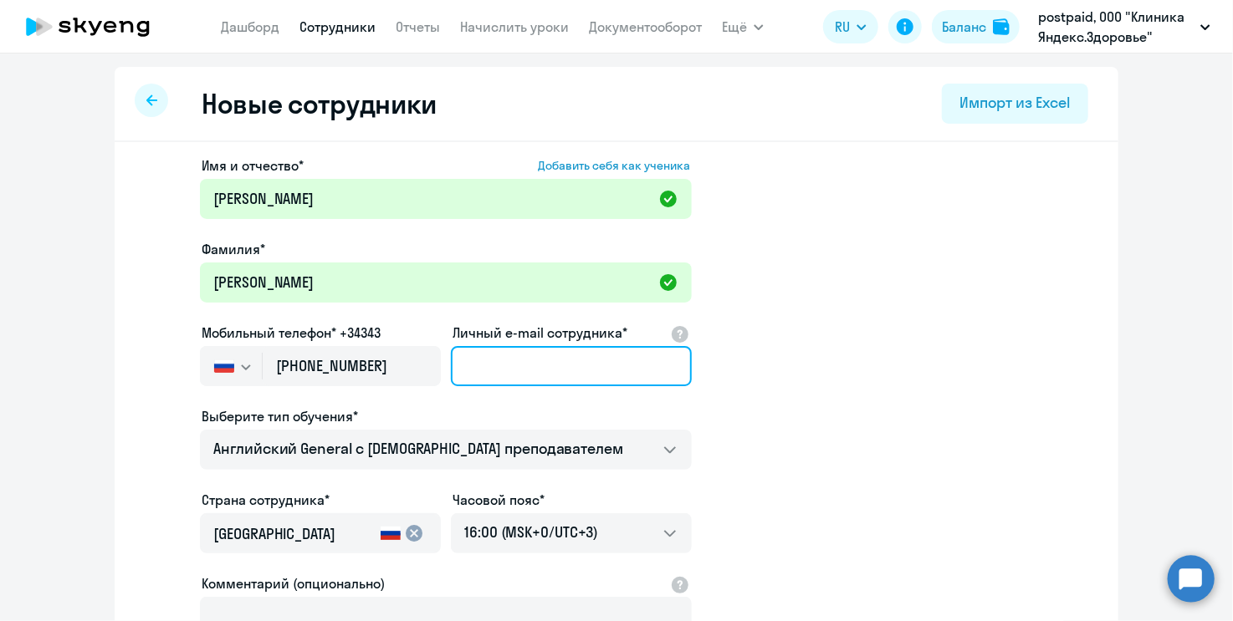
click at [585, 360] on input "Личный e-mail сотрудника*" at bounding box center [571, 366] width 241 height 40
type input "[EMAIL_ADDRESS][DOMAIN_NAME]"
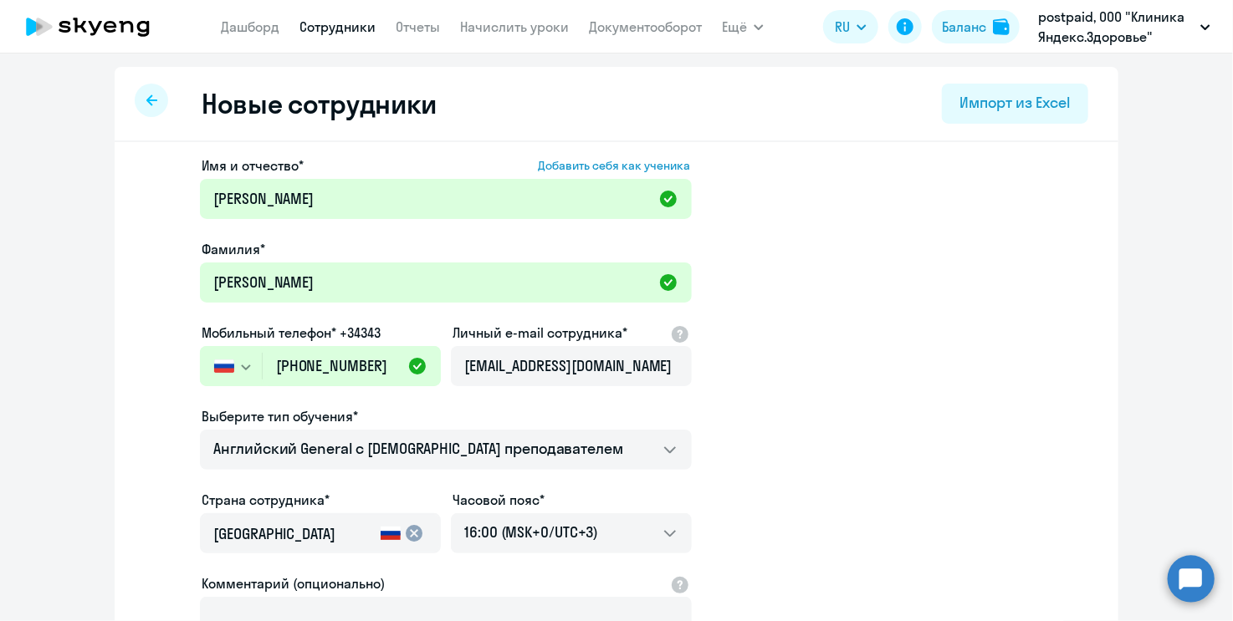
click at [739, 369] on app-new-student-form "Имя и отчество* Добавить себя как ученика [PERSON_NAME]* [PERSON_NAME] Мобильны…" at bounding box center [616, 454] width 950 height 596
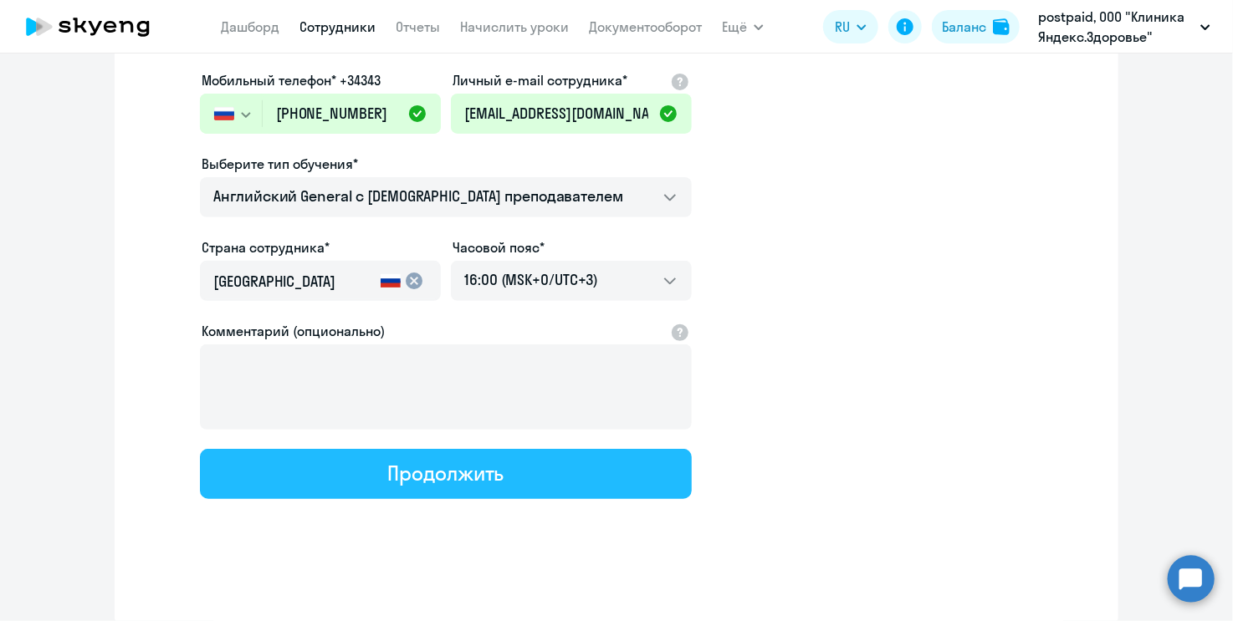
scroll to position [253, 0]
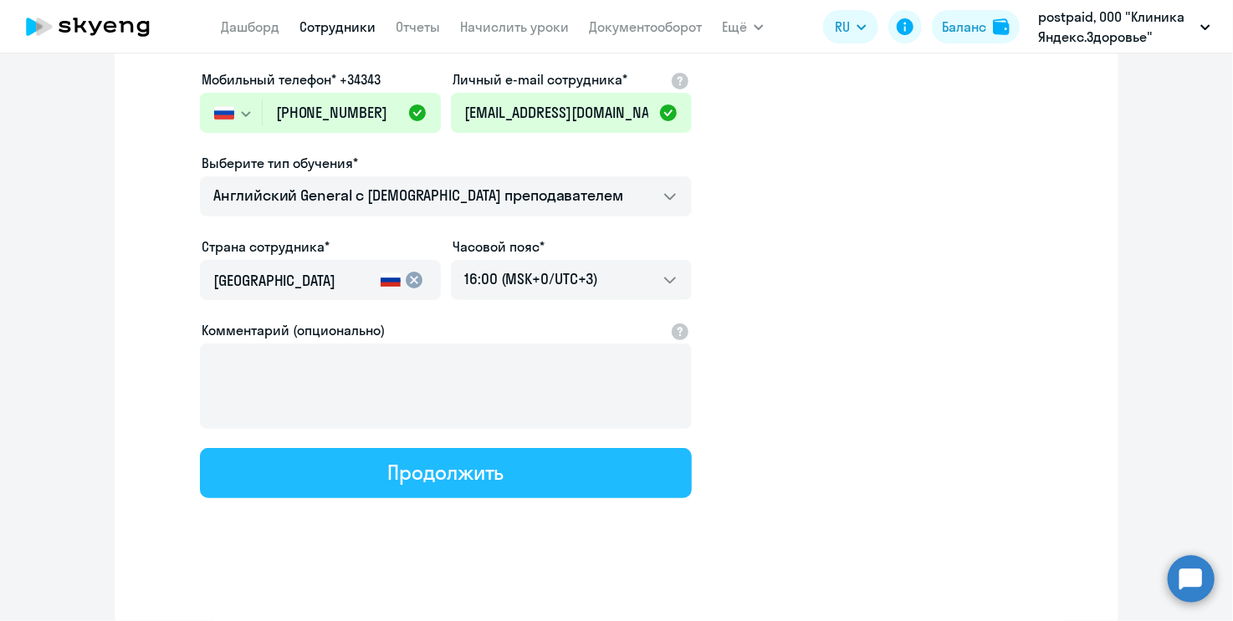
click at [417, 490] on button "Продолжить" at bounding box center [446, 473] width 492 height 50
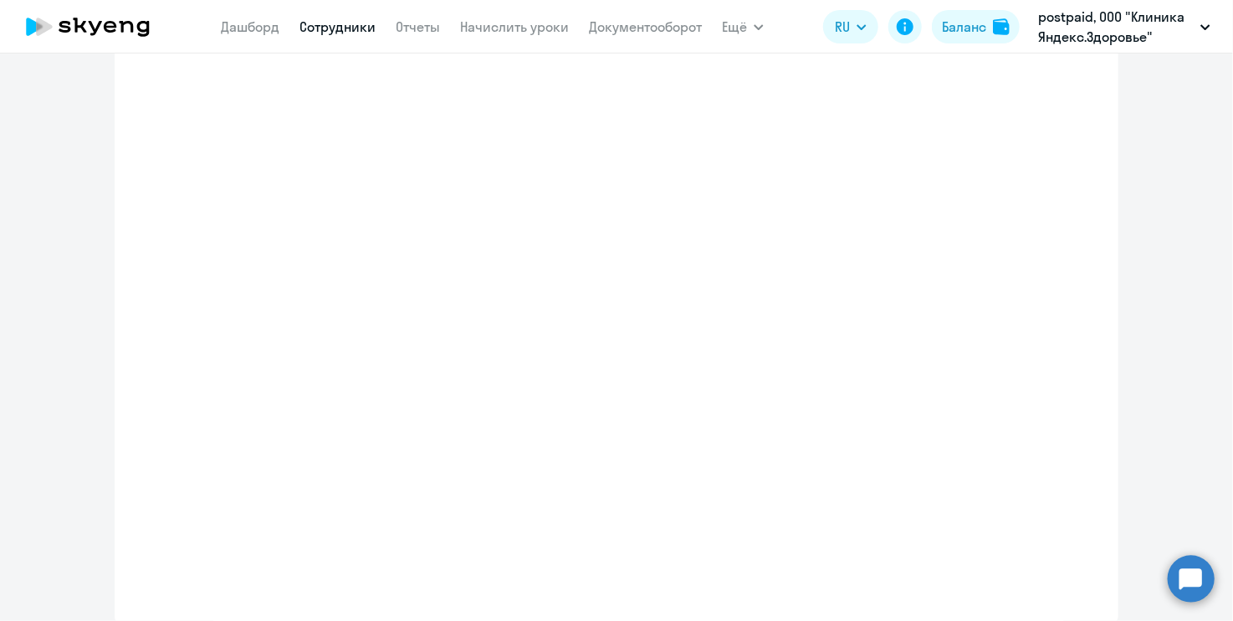
select select "english_adult_not_native_speaker"
select select "3"
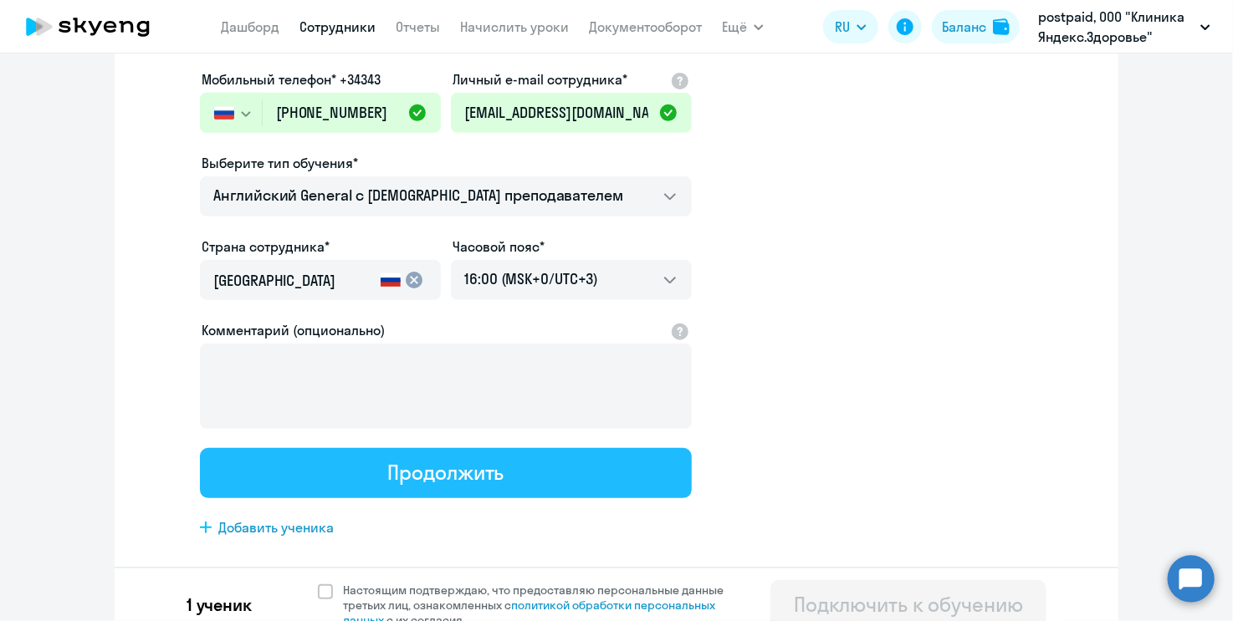
scroll to position [0, 0]
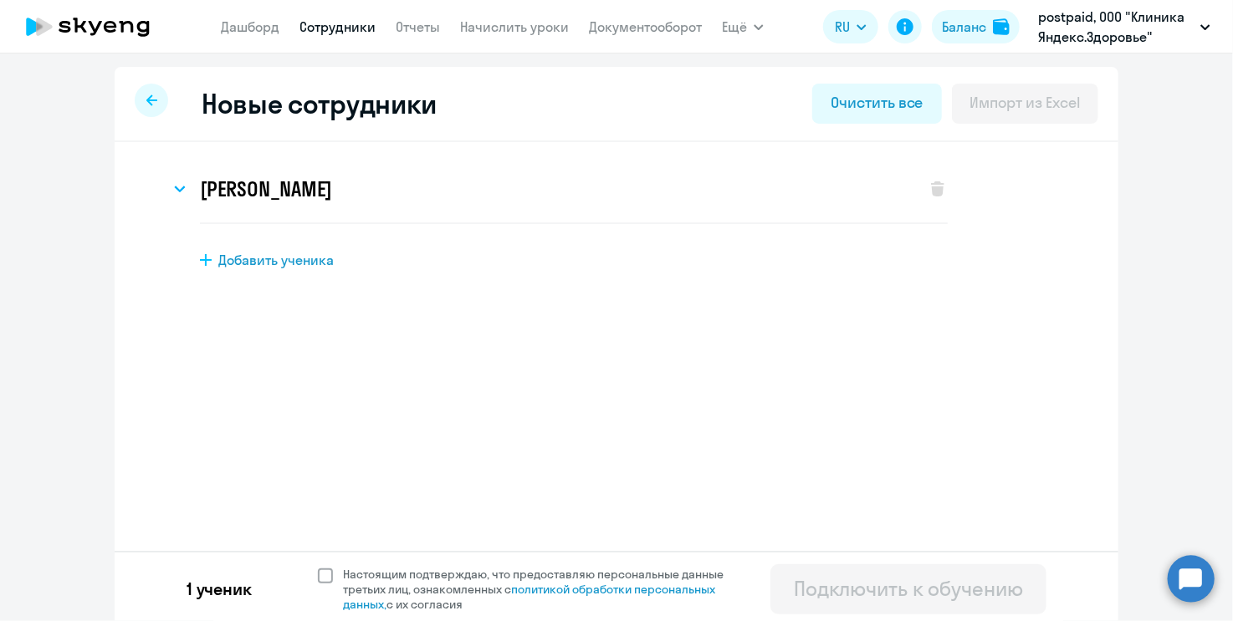
click at [324, 573] on span at bounding box center [325, 576] width 15 height 15
click at [318, 567] on input "Настоящим подтверждаю, что предоставляю персональные данные третьих лиц, ознако…" at bounding box center [317, 566] width 1 height 1
checkbox input "true"
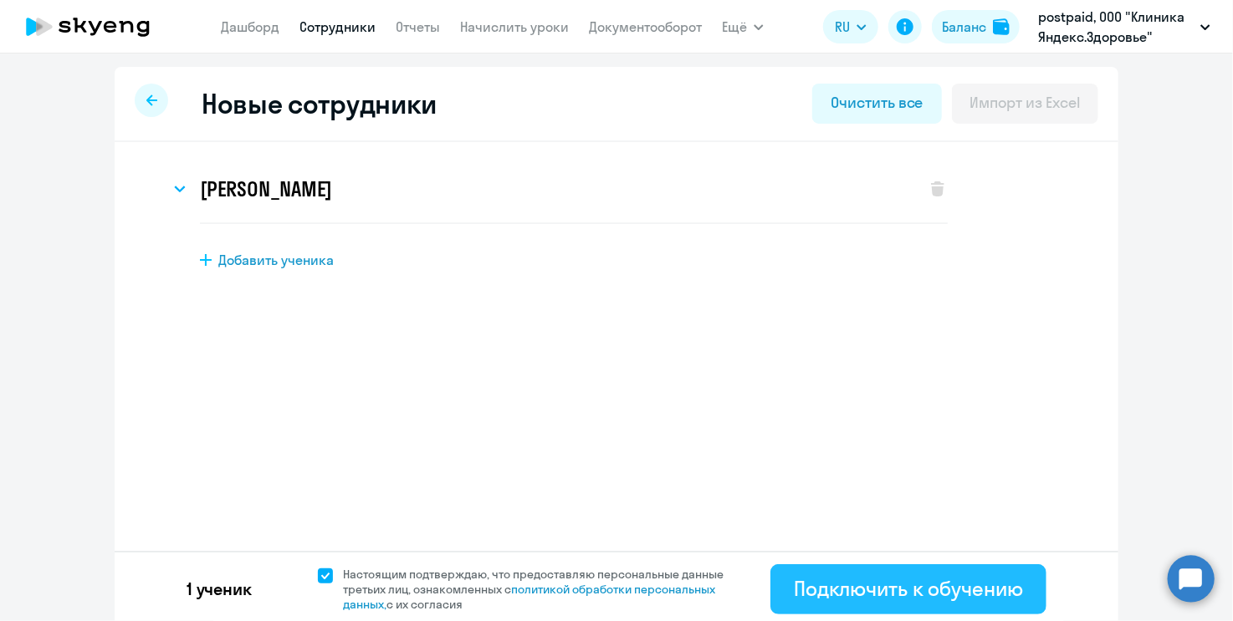
click at [891, 597] on div "Подключить к обучению" at bounding box center [908, 588] width 229 height 27
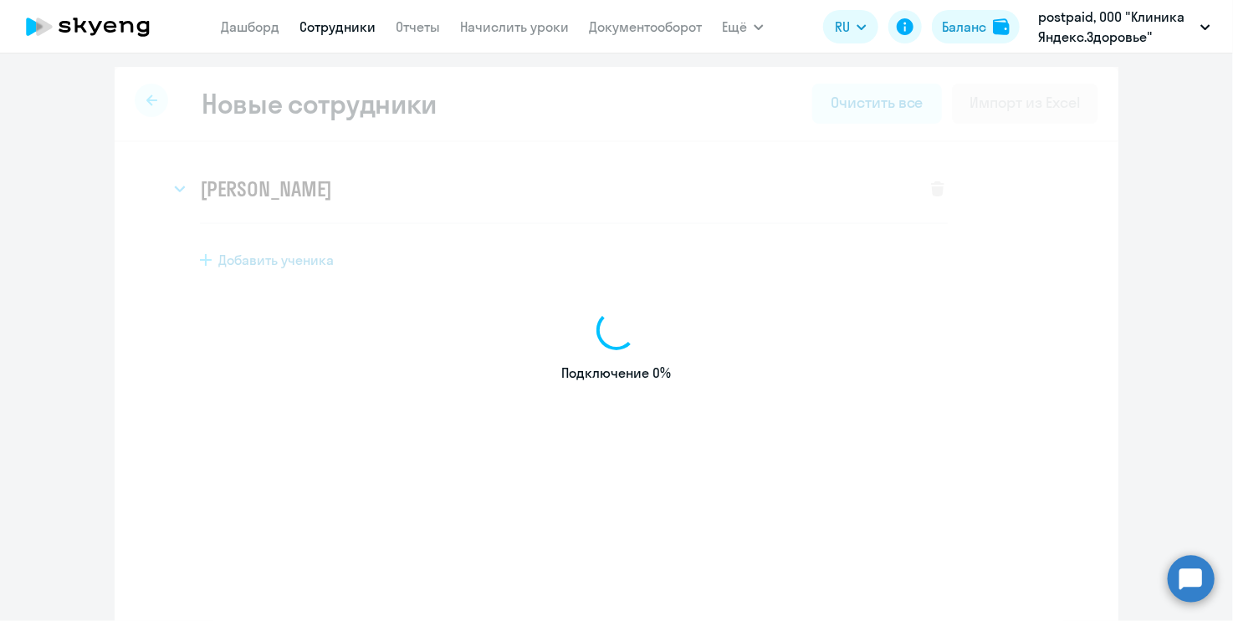
select select "english_adult_not_native_speaker"
select select "3"
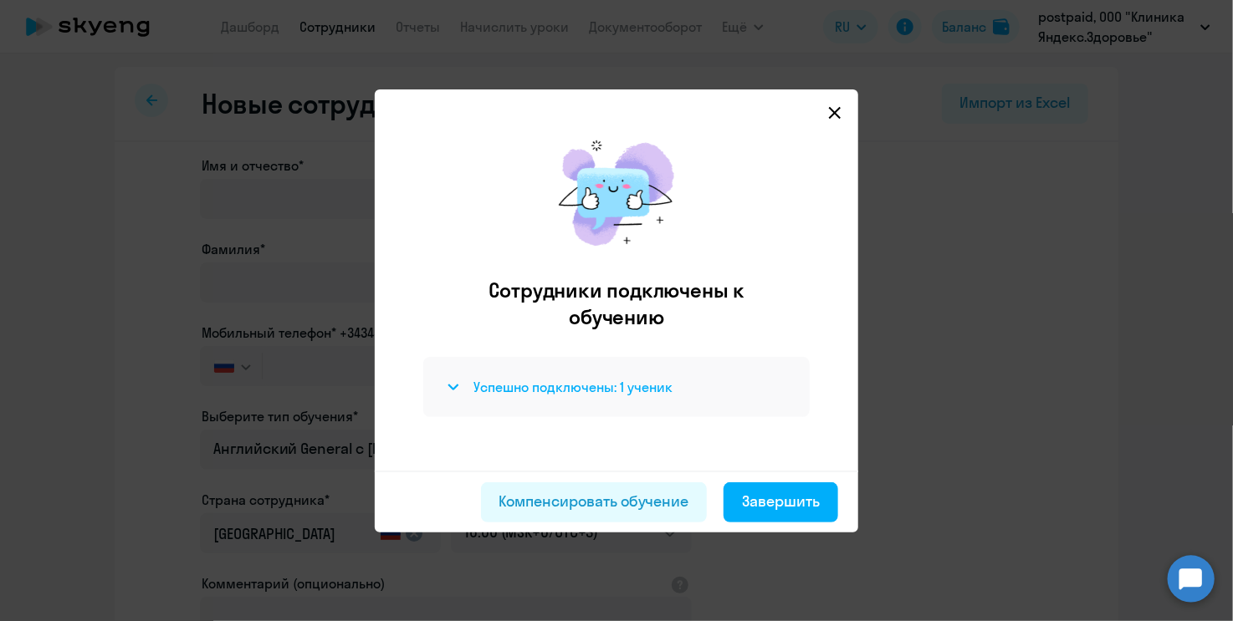
click at [459, 392] on svg-icon at bounding box center [453, 387] width 20 height 20
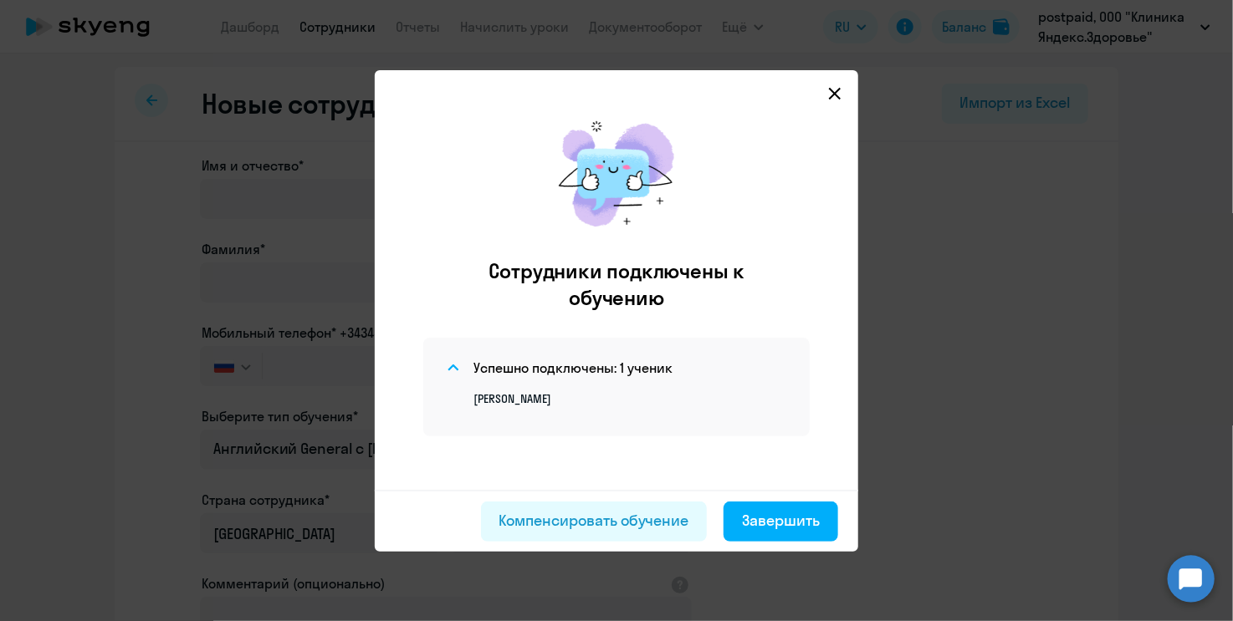
click at [1010, 240] on div at bounding box center [616, 310] width 1233 height 621
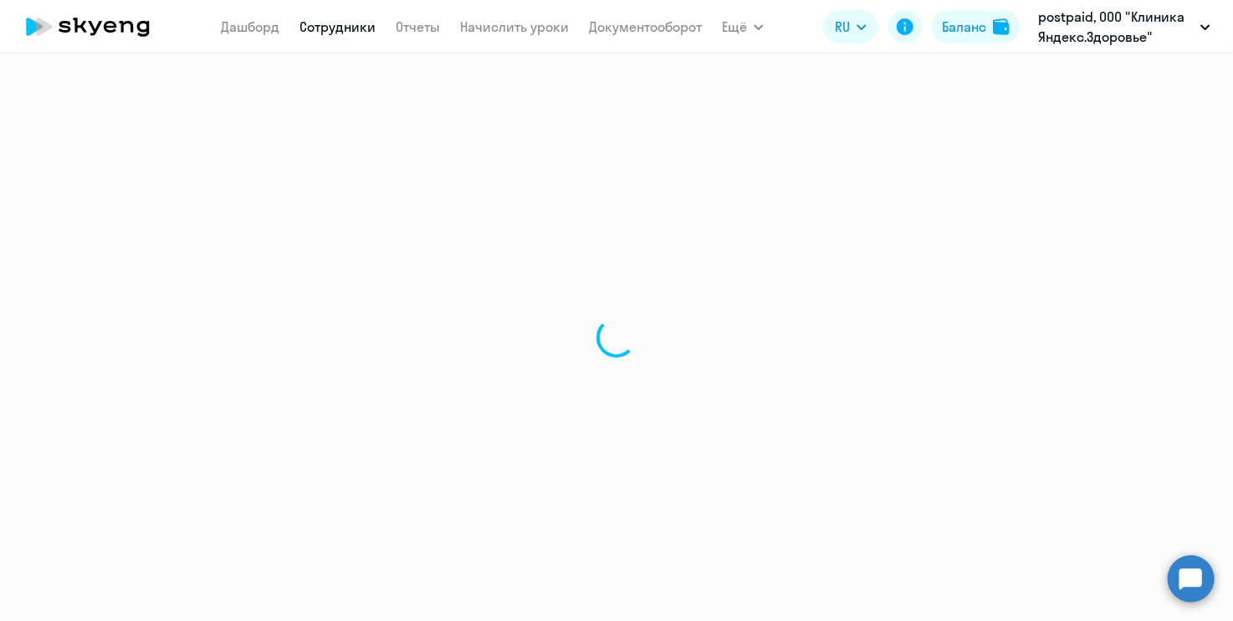
select select "30"
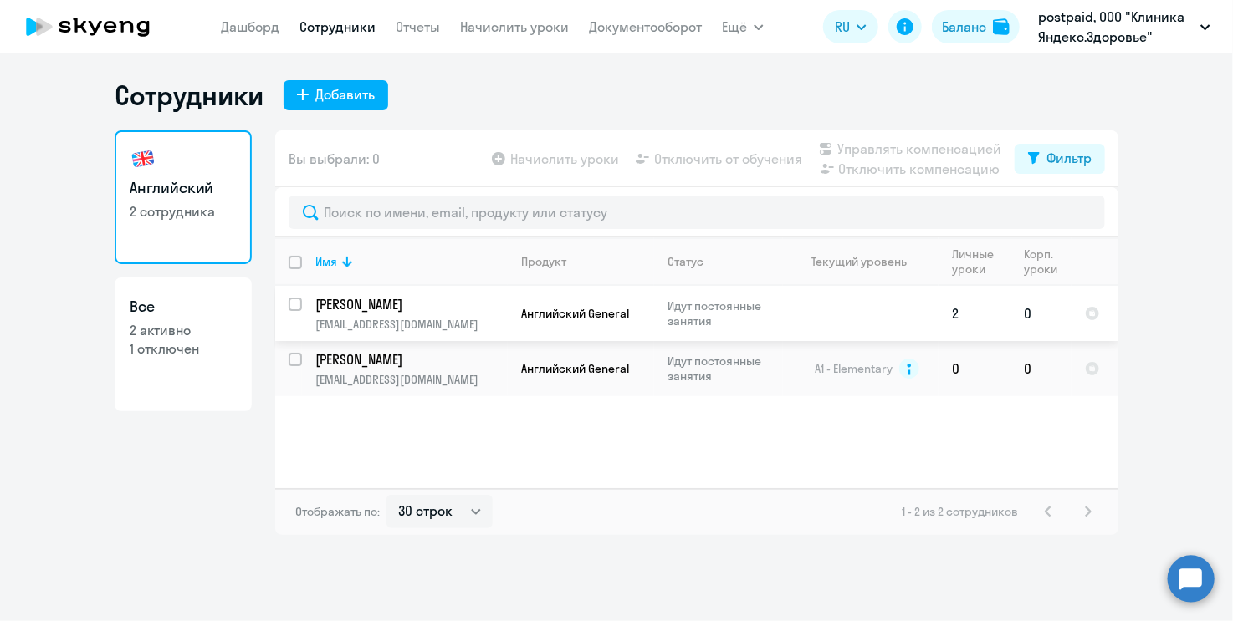
click at [388, 316] on td "[PERSON_NAME] [PERSON_NAME][EMAIL_ADDRESS][DOMAIN_NAME]" at bounding box center [405, 313] width 206 height 55
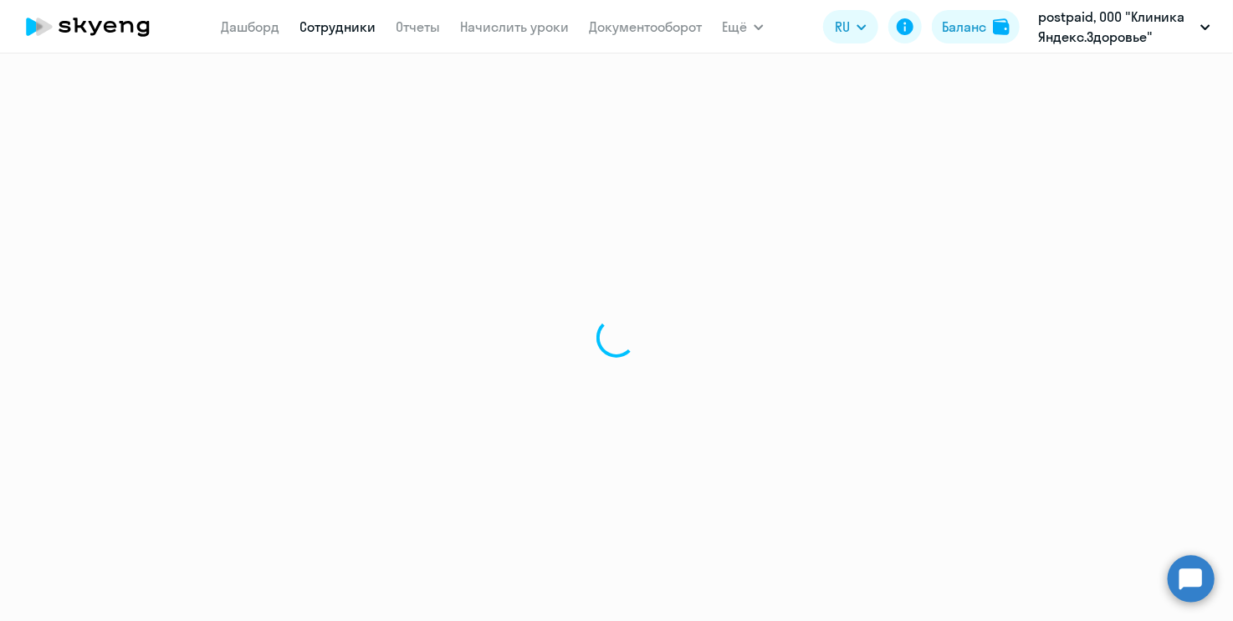
select select "english"
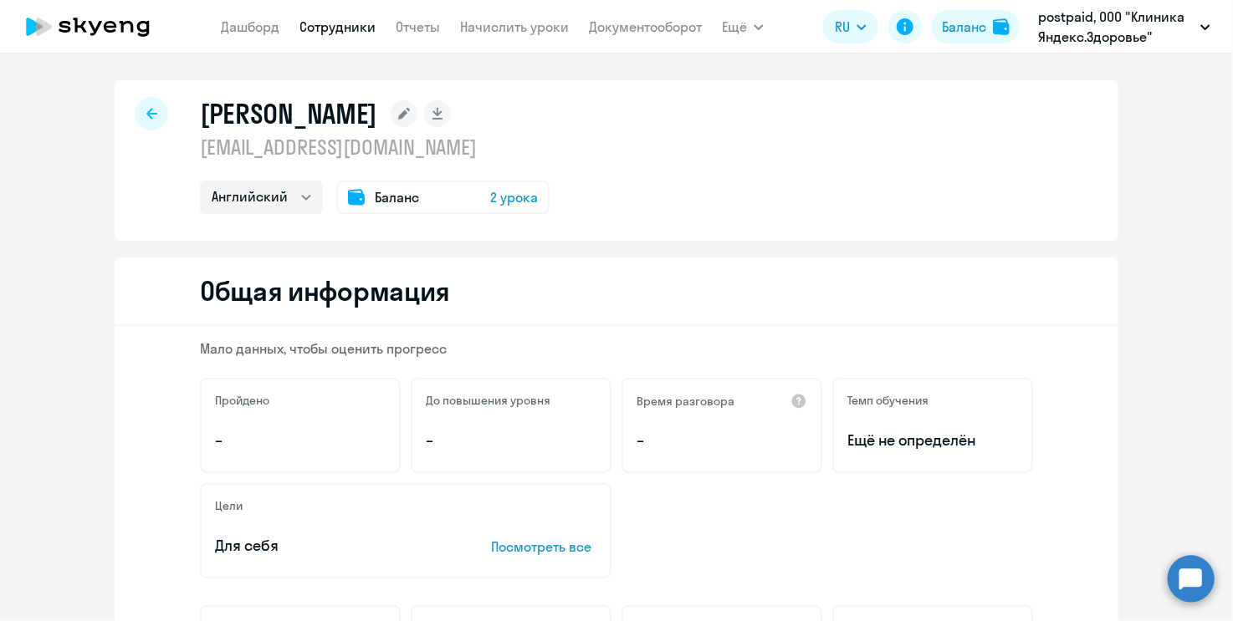
click at [410, 113] on icon at bounding box center [404, 114] width 12 height 12
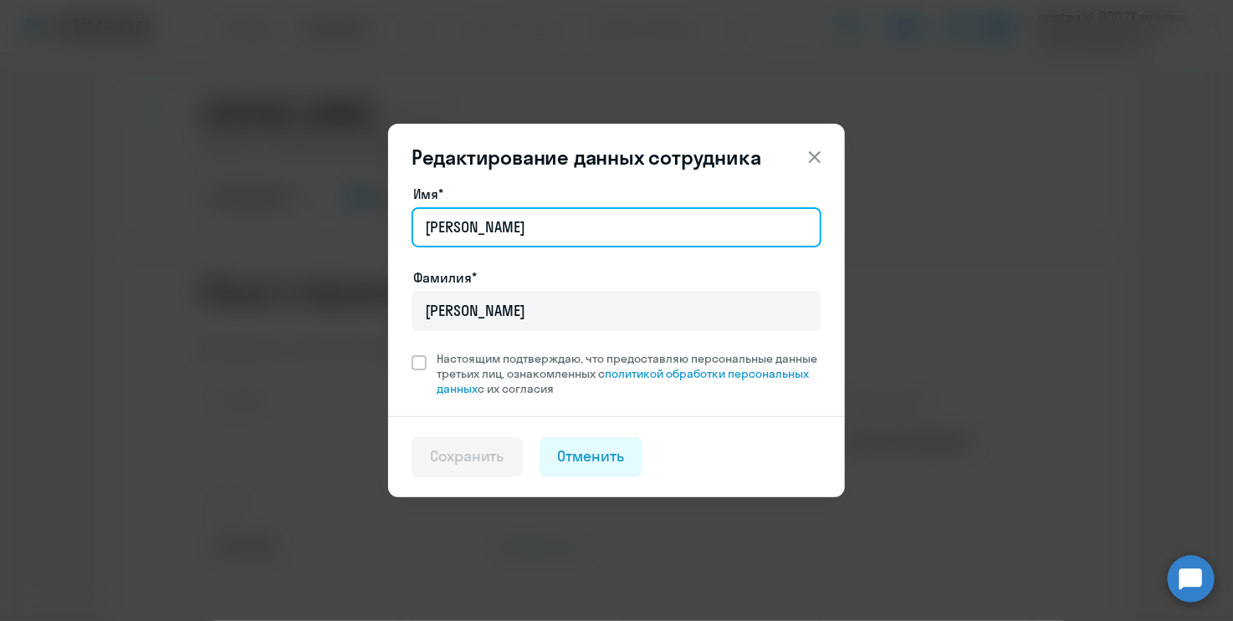
drag, startPoint x: 524, startPoint y: 233, endPoint x: 336, endPoint y: 245, distance: 187.7
click at [336, 245] on div "Редактирование данных сотрудника Имя* [PERSON_NAME]* [PERSON_NAME] Настоящим по…" at bounding box center [617, 311] width 810 height 468
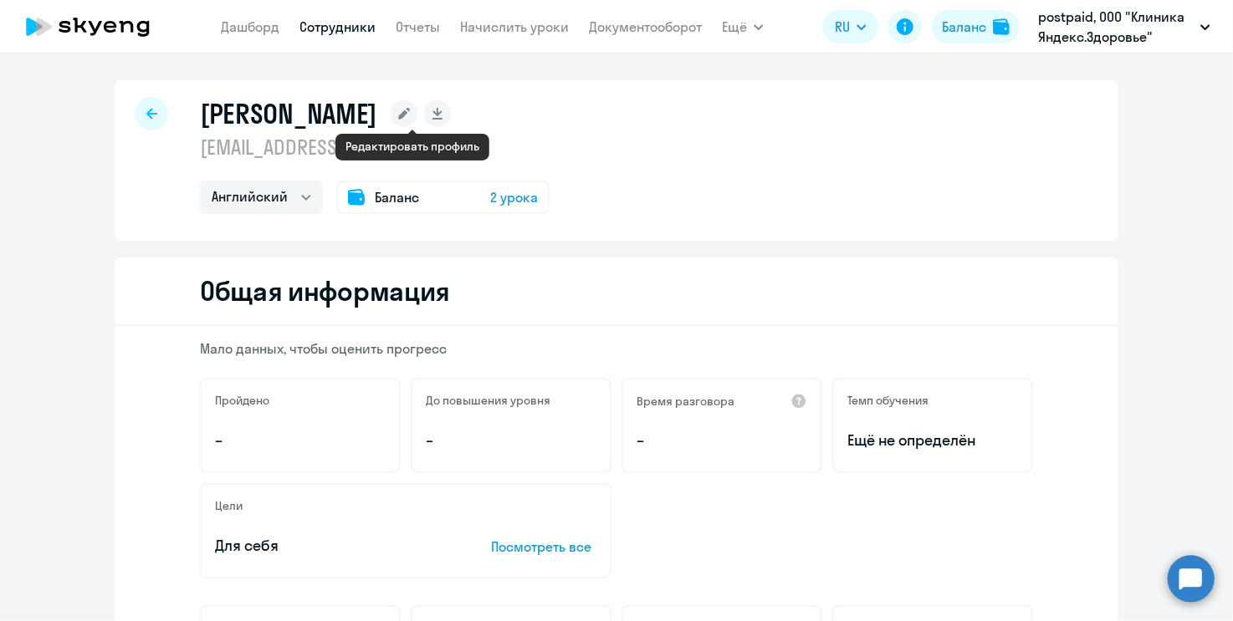
click at [410, 115] on icon at bounding box center [404, 114] width 12 height 12
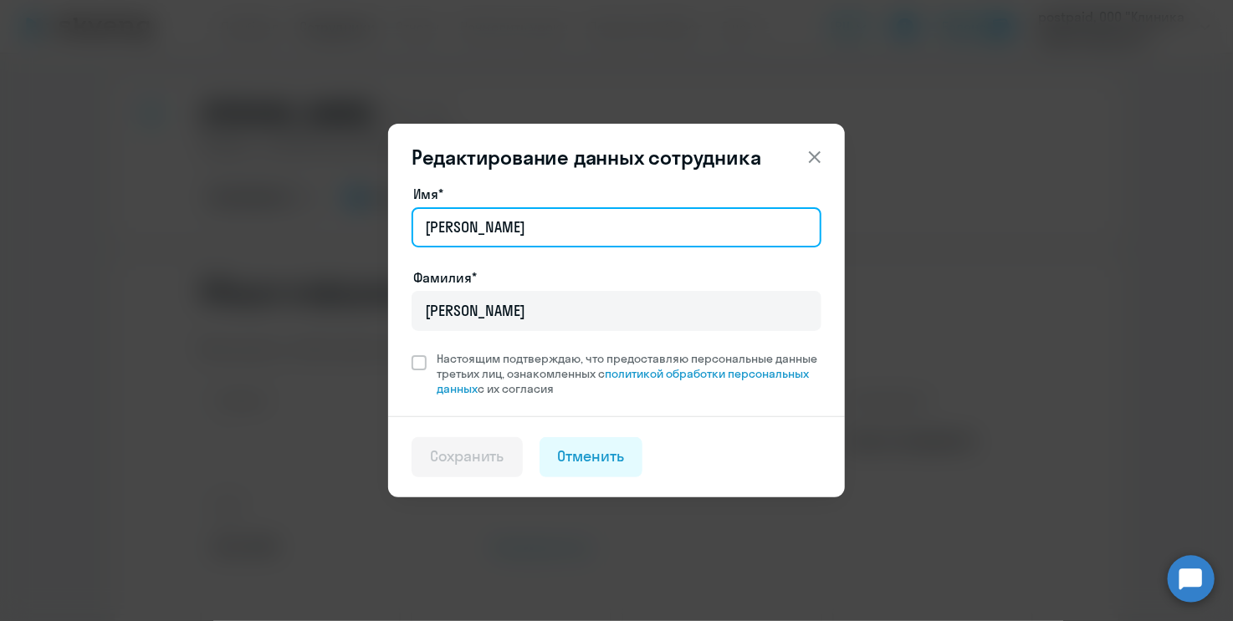
drag, startPoint x: 448, startPoint y: 227, endPoint x: 396, endPoint y: 231, distance: 52.0
click at [396, 231] on div "Имя* [PERSON_NAME]* [PERSON_NAME] Настоящим подтверждаю, что предоставляю персо…" at bounding box center [616, 300] width 457 height 233
type input "[PERSON_NAME]"
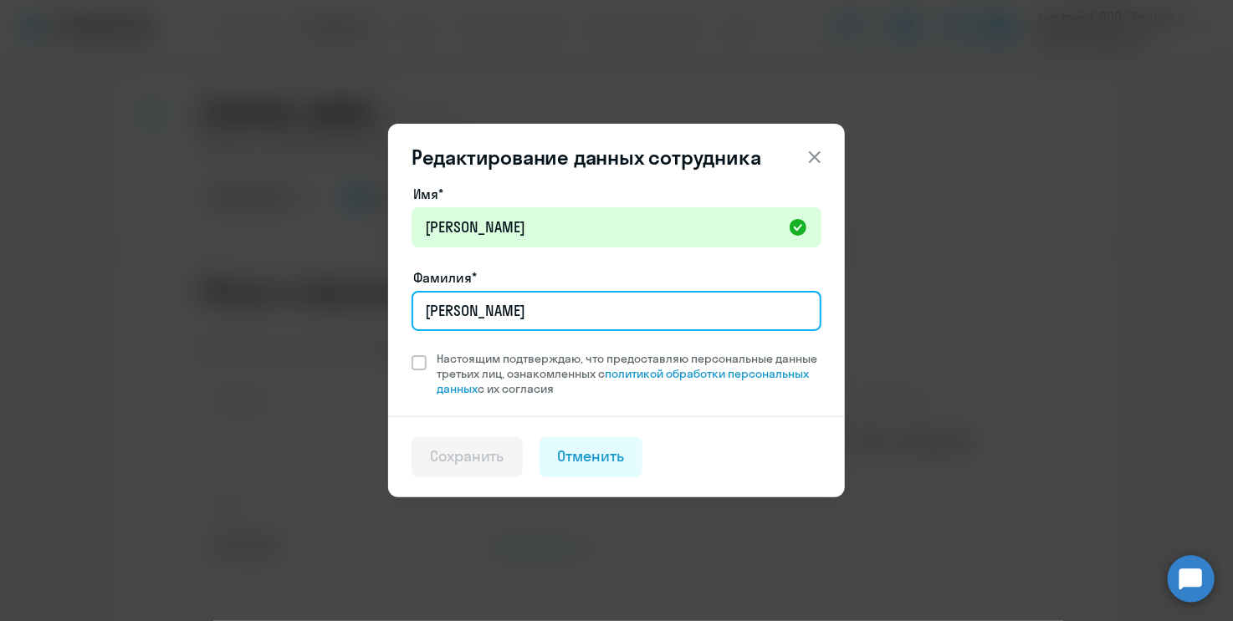
drag, startPoint x: 500, startPoint y: 313, endPoint x: 399, endPoint y: 317, distance: 101.3
click at [399, 317] on div "Имя* [PERSON_NAME]* [PERSON_NAME] Настоящим подтверждаю, что предоставляю персо…" at bounding box center [616, 300] width 457 height 233
type input "[PERSON_NAME]"
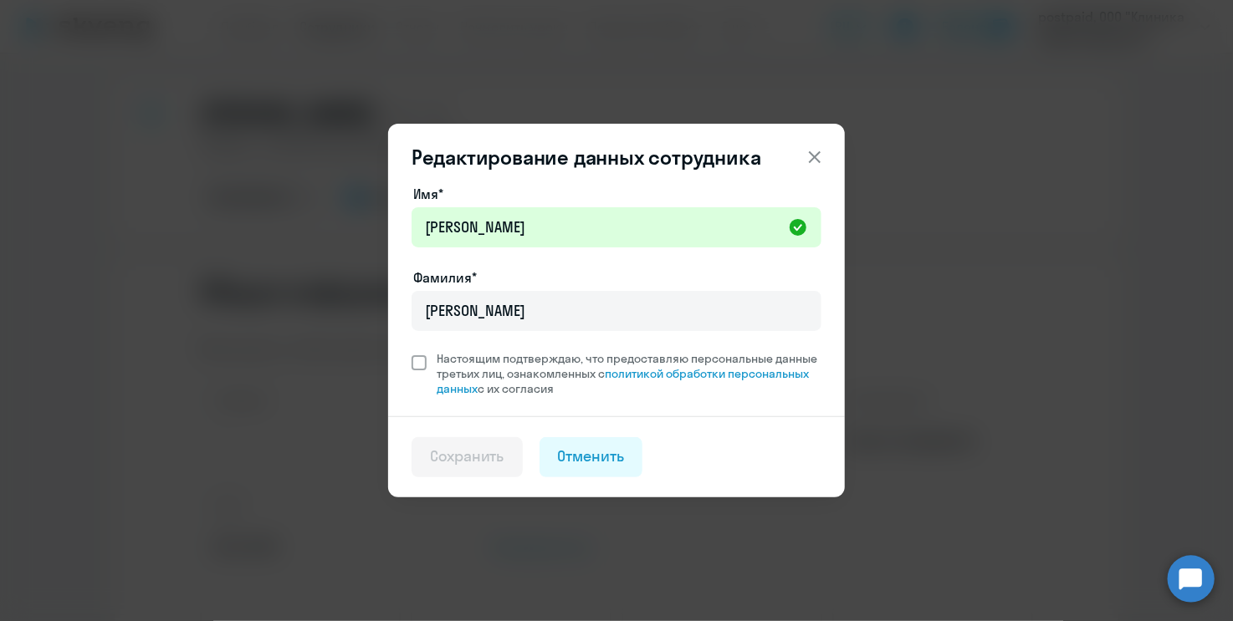
click at [415, 364] on span at bounding box center [418, 362] width 15 height 15
click at [411, 351] on input "Настоящим подтверждаю, что предоставляю персональные данные третьих лиц, ознако…" at bounding box center [411, 350] width 1 height 1
checkbox input "true"
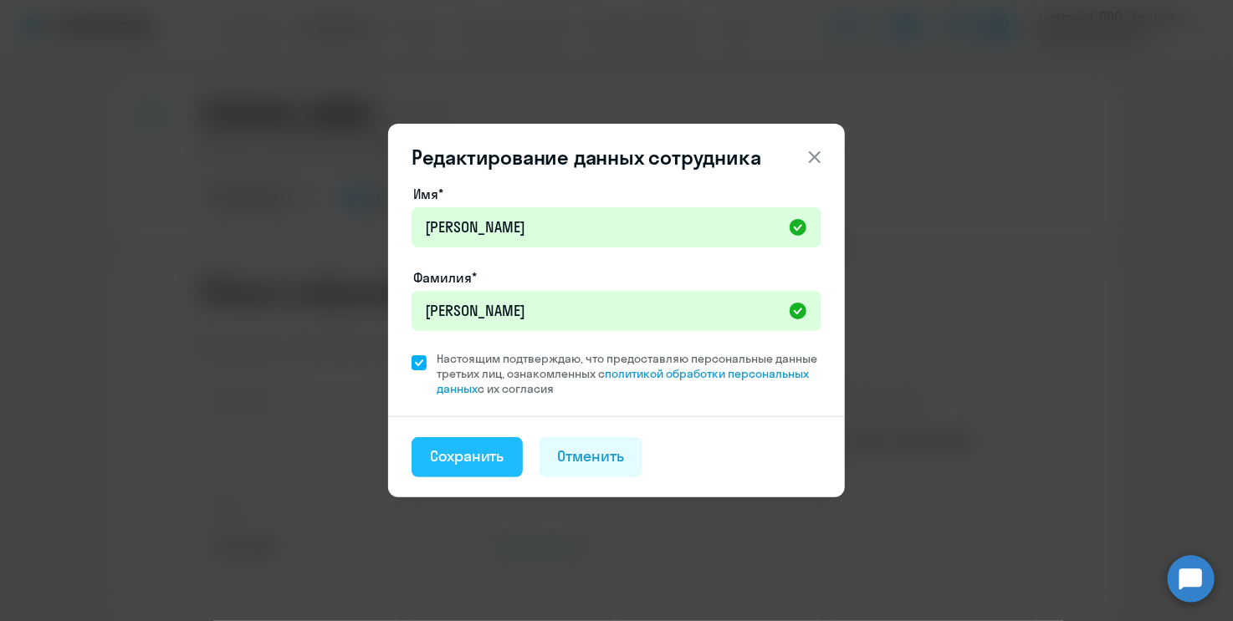
click at [478, 461] on div "Сохранить" at bounding box center [467, 457] width 74 height 22
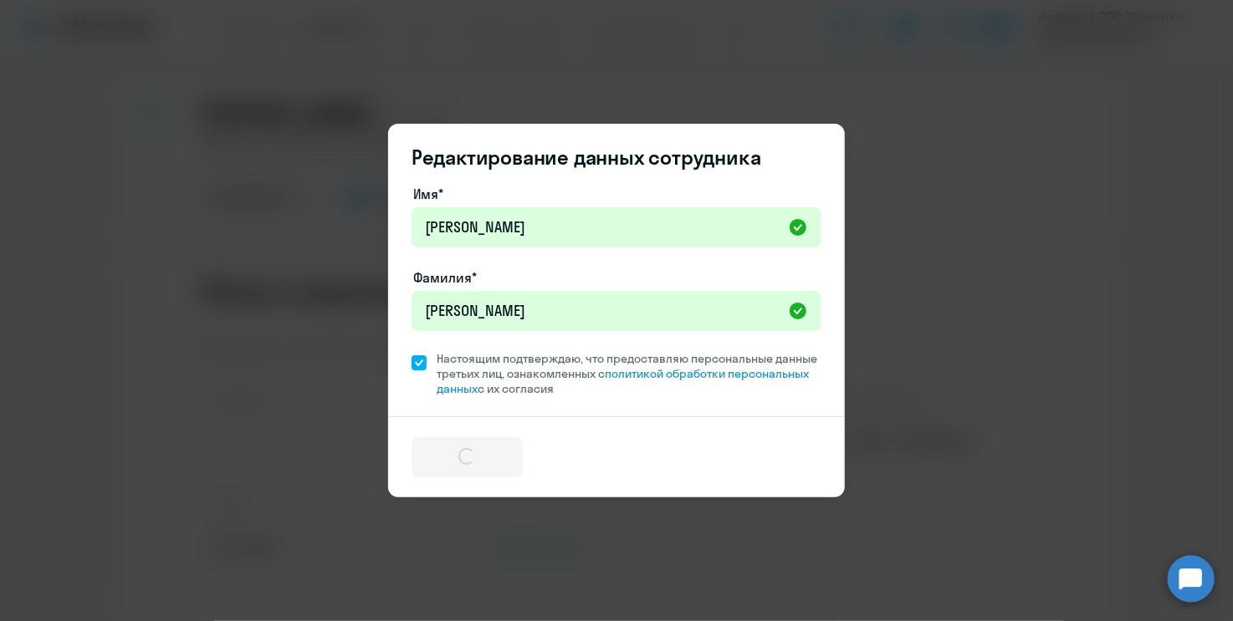
select select "english"
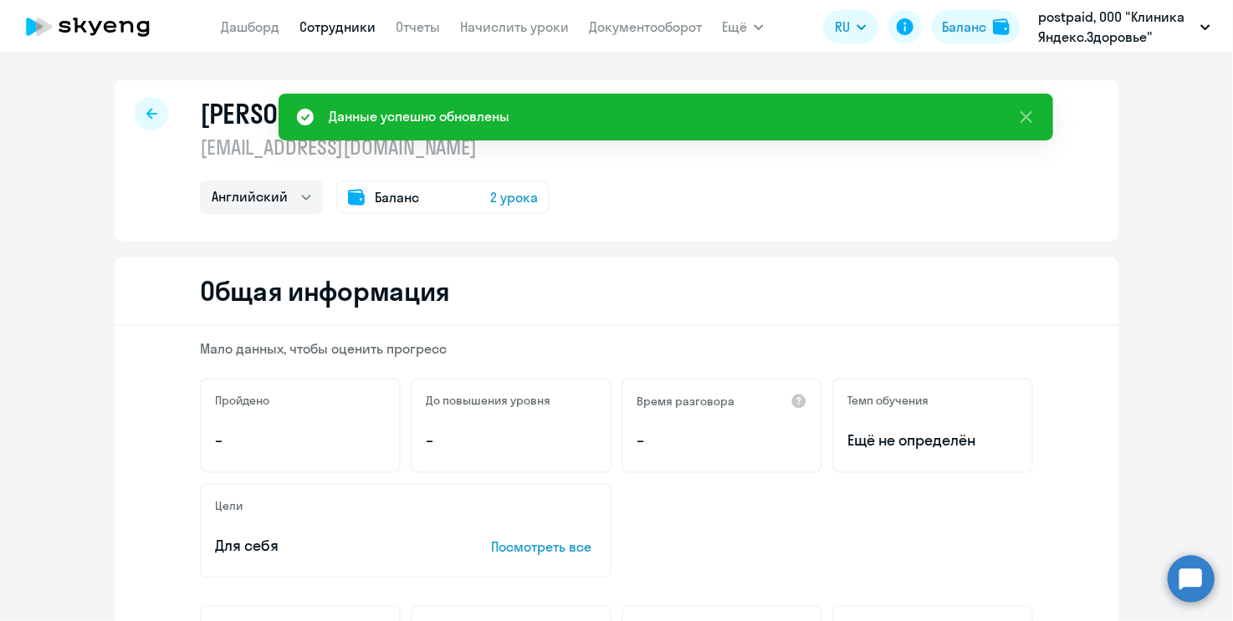
click at [1050, 183] on div "[PERSON_NAME] [PERSON_NAME][EMAIL_ADDRESS][DOMAIN_NAME] [PERSON_NAME] Баланс 2 …" at bounding box center [617, 160] width 1004 height 161
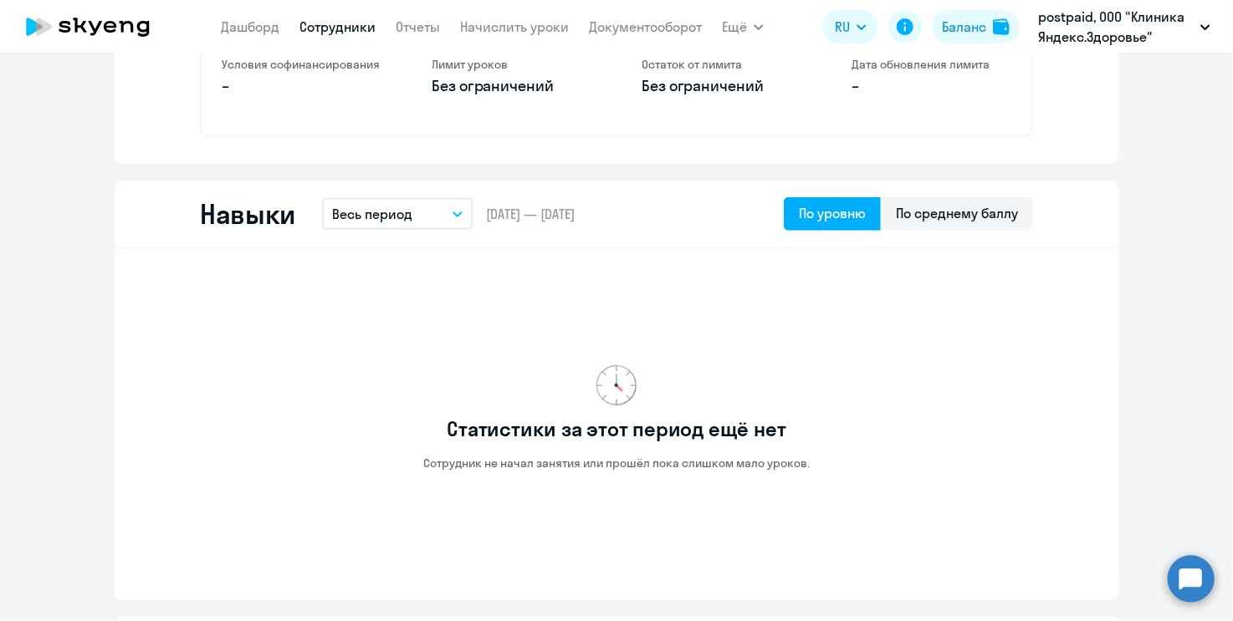
scroll to position [418, 0]
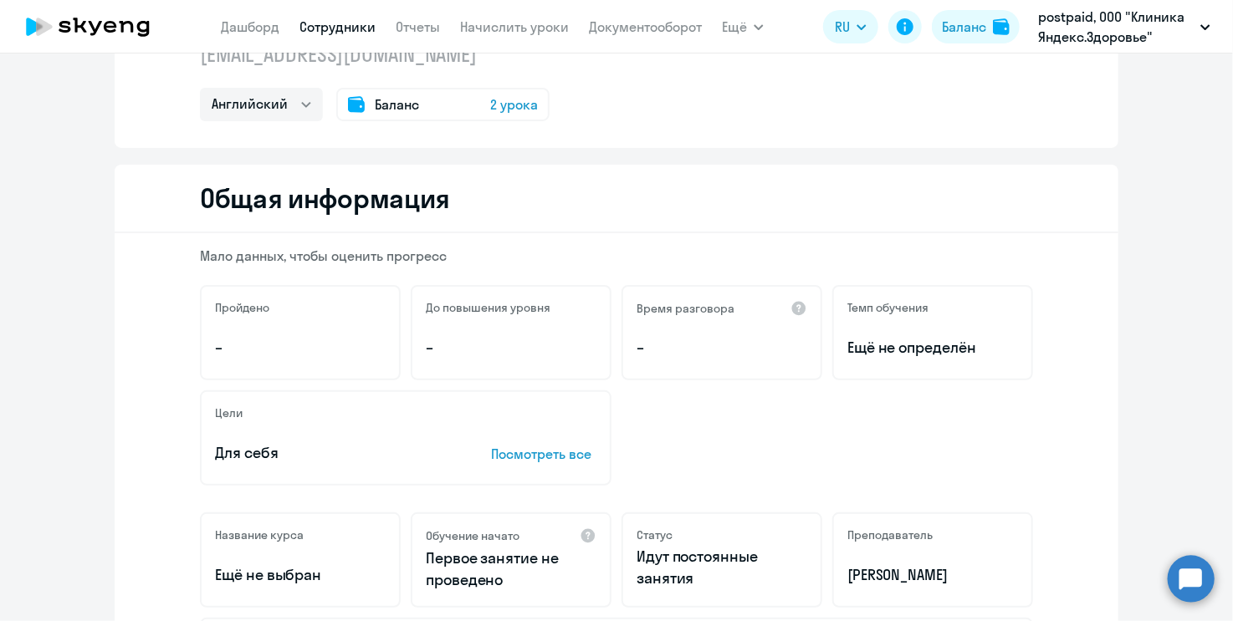
scroll to position [0, 0]
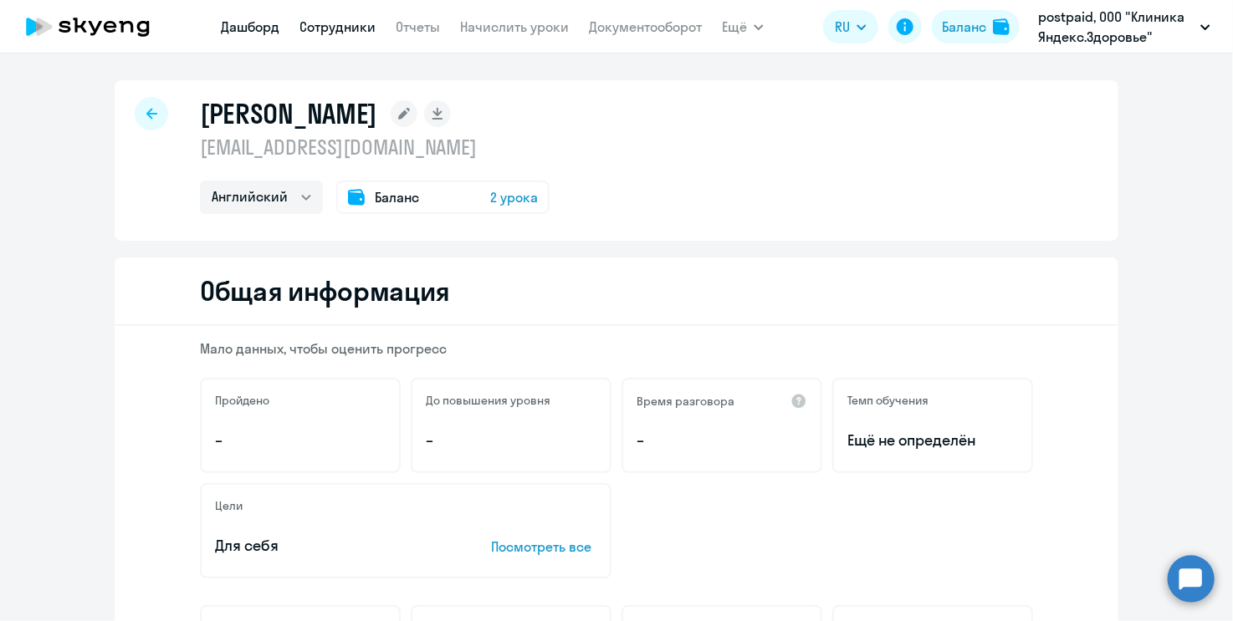
click at [225, 33] on link "Дашборд" at bounding box center [250, 26] width 59 height 17
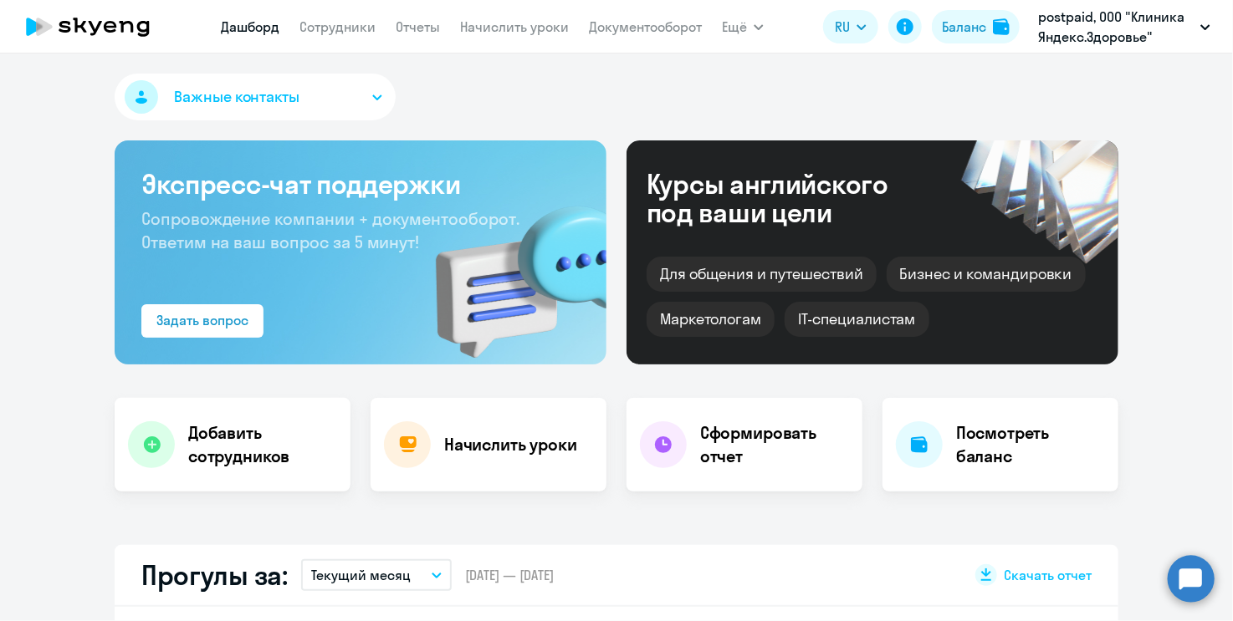
select select "30"
click at [504, 102] on div "Важные контакты" at bounding box center [617, 101] width 1004 height 54
select select "30"
click at [354, 29] on link "Сотрудники" at bounding box center [337, 26] width 76 height 17
select select "30"
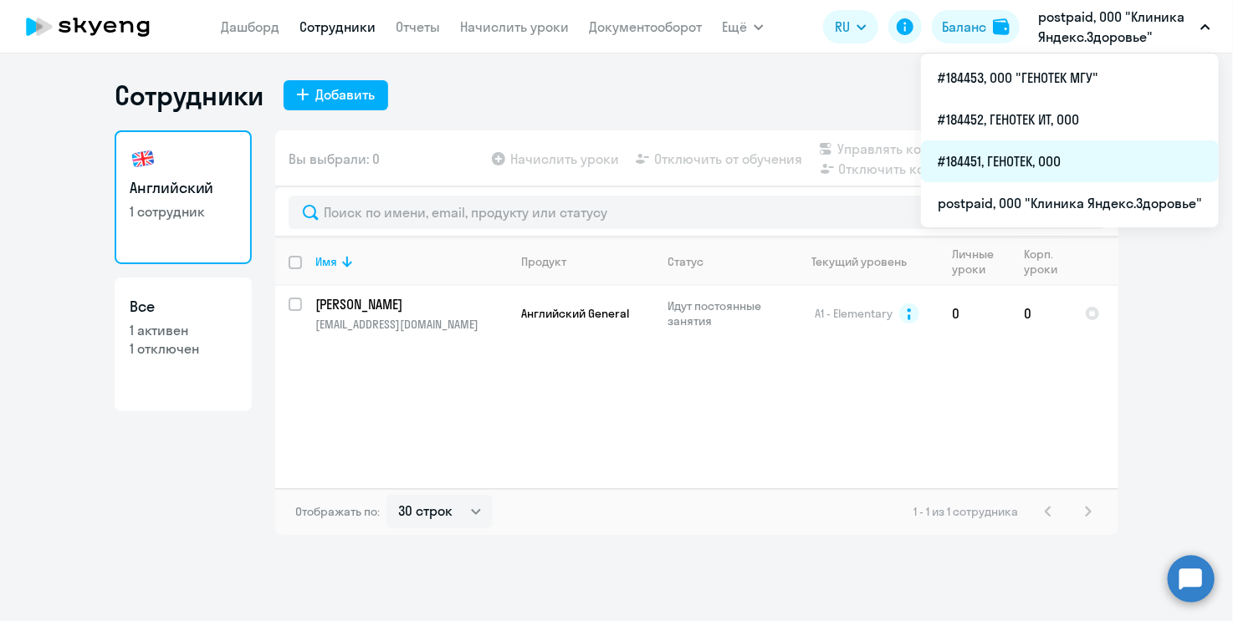
click at [1067, 159] on li "#184451, ГЕНОТЕК, ООО" at bounding box center [1070, 162] width 298 height 42
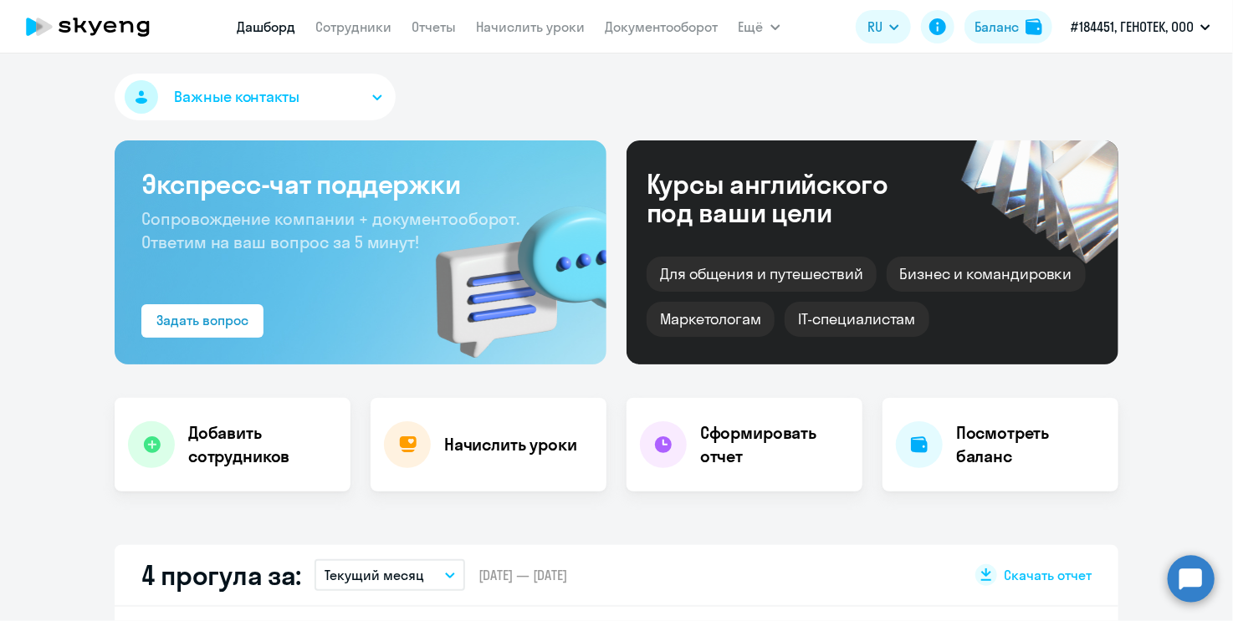
select select "30"
click at [335, 23] on link "Сотрудники" at bounding box center [354, 26] width 76 height 17
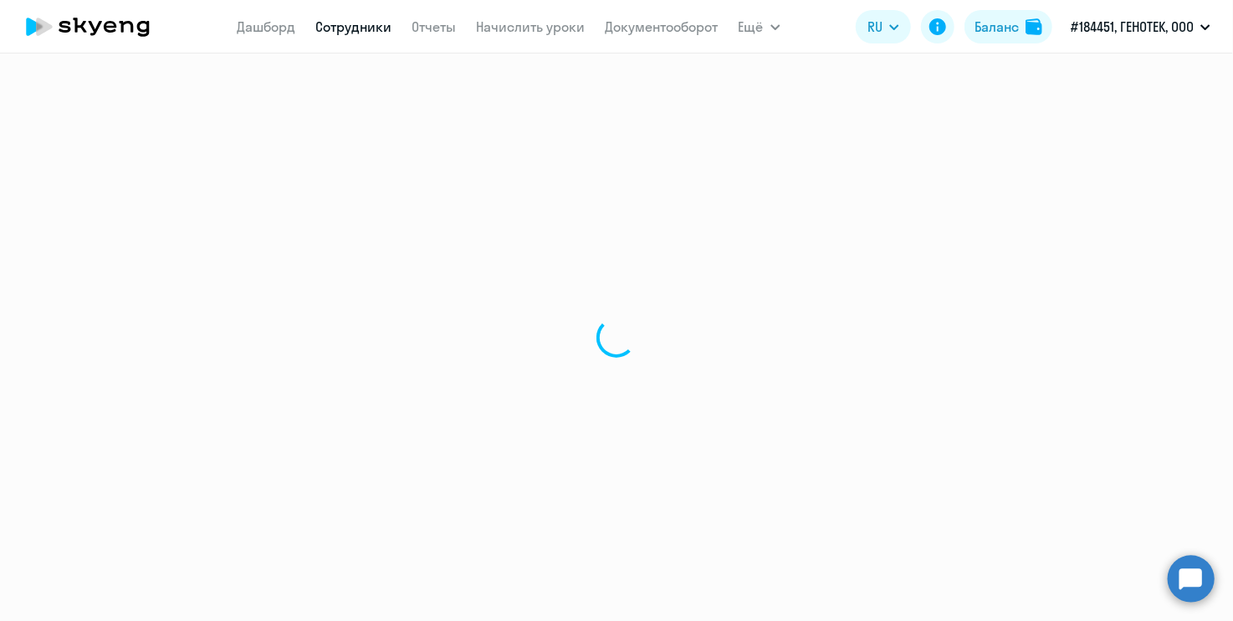
select select "30"
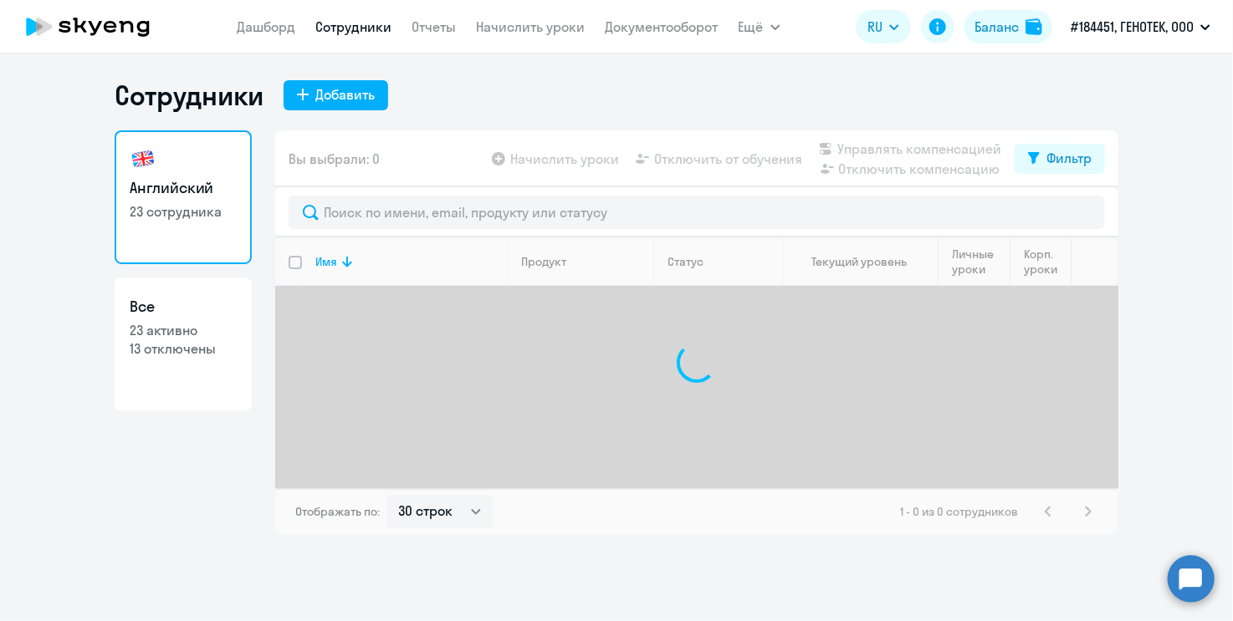
click at [158, 370] on link "Все 23 активно 13 отключены" at bounding box center [183, 345] width 137 height 134
select select "30"
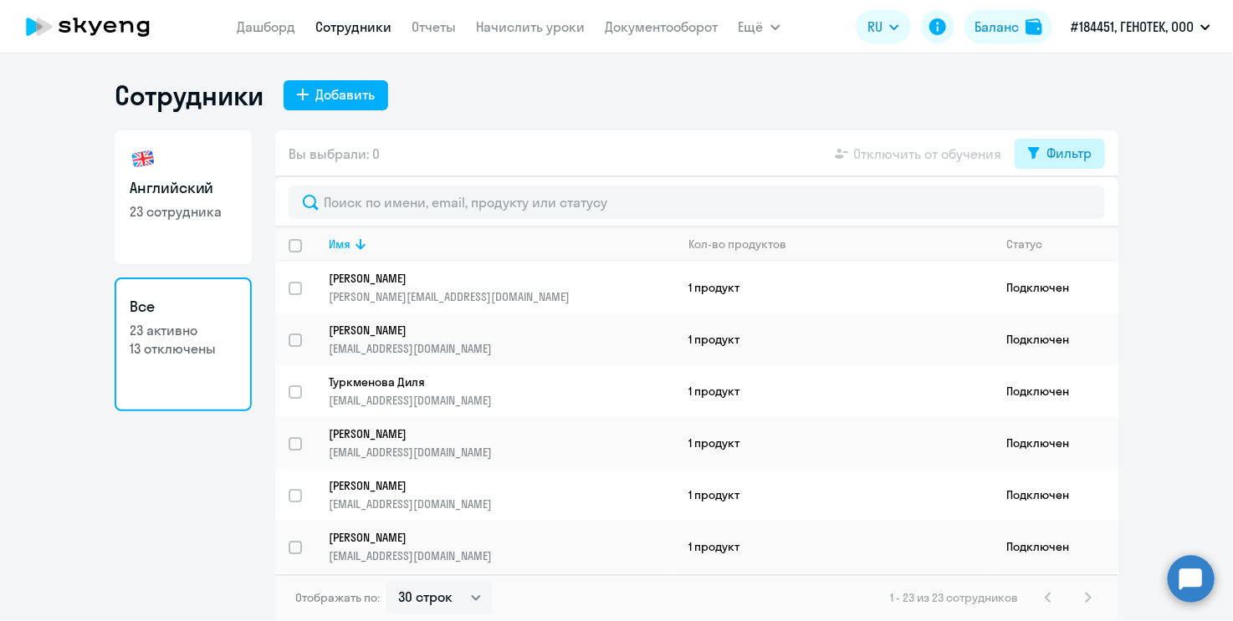
click at [1071, 151] on div "Фильтр" at bounding box center [1068, 153] width 45 height 20
click at [1084, 156] on div "Фильтр" at bounding box center [1068, 153] width 45 height 20
click at [1078, 207] on span at bounding box center [1077, 208] width 28 height 17
click at [1063, 207] on input "checkbox" at bounding box center [1062, 207] width 1 height 1
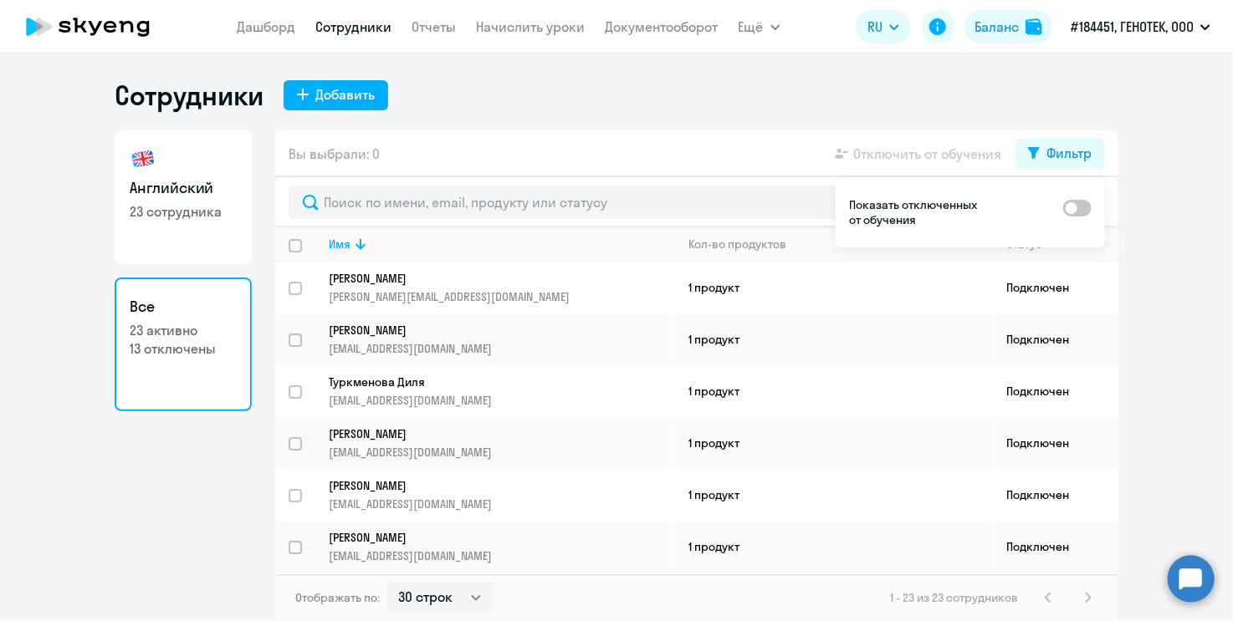
checkbox input "true"
click at [1178, 220] on ng-component "Сотрудники Добавить Английский 23 сотрудника Все 23 активно 13 отключены Вы выб…" at bounding box center [616, 350] width 1233 height 543
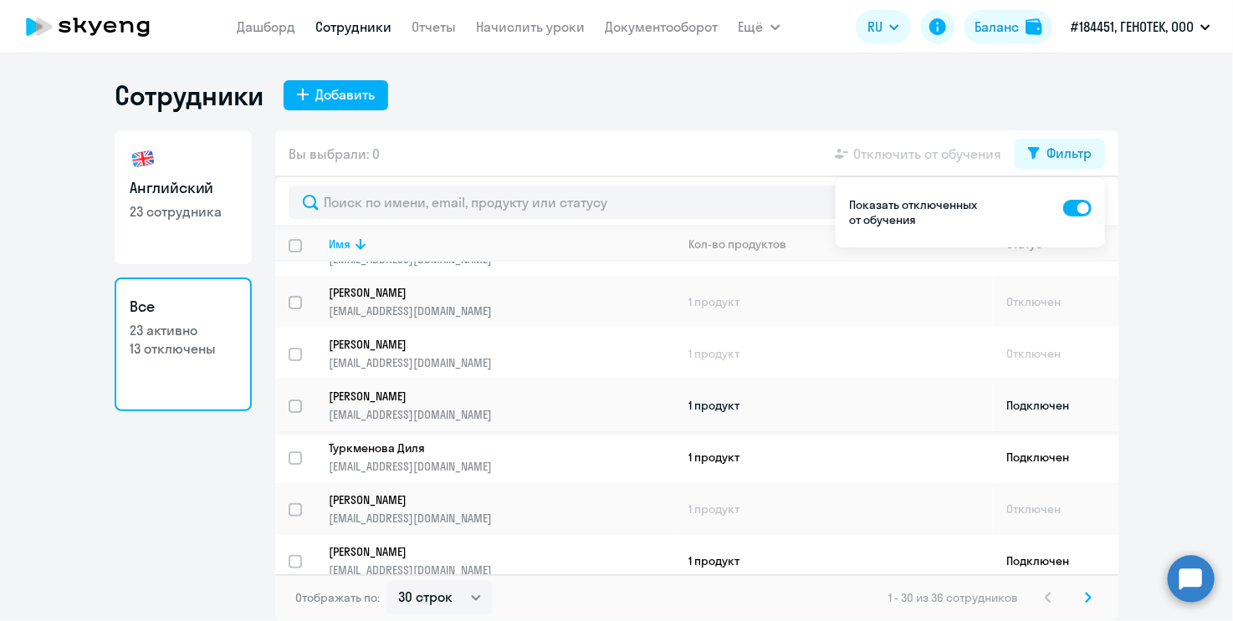
scroll to position [167, 0]
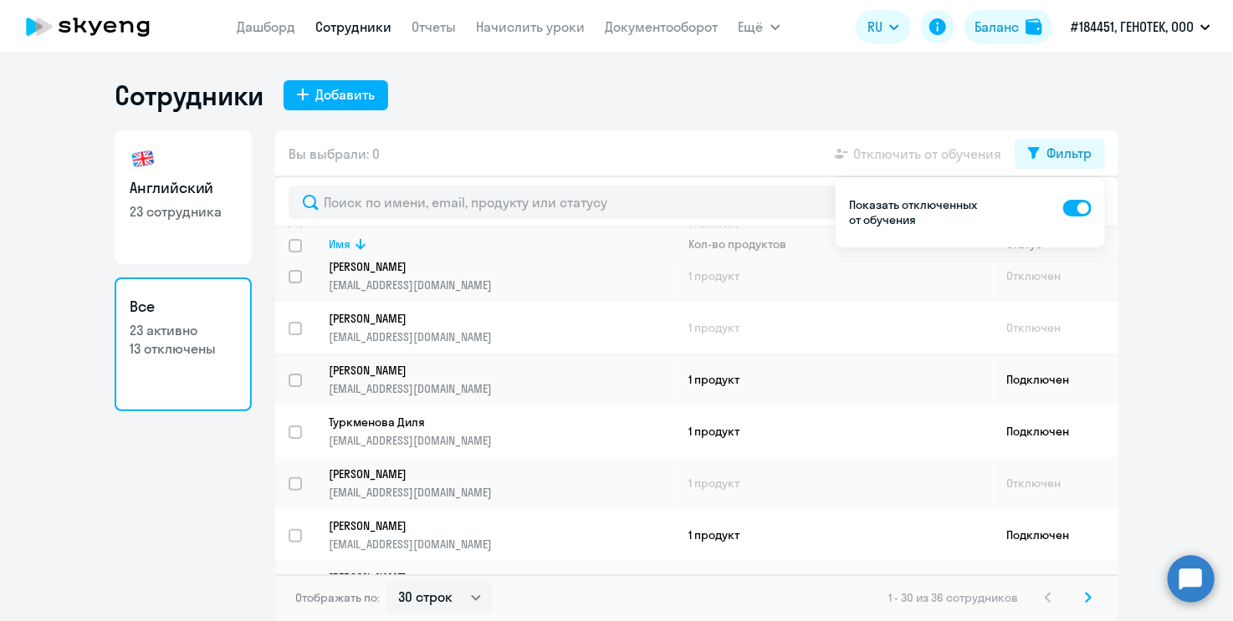
click at [482, 335] on p "[EMAIL_ADDRESS][DOMAIN_NAME]" at bounding box center [501, 337] width 345 height 15
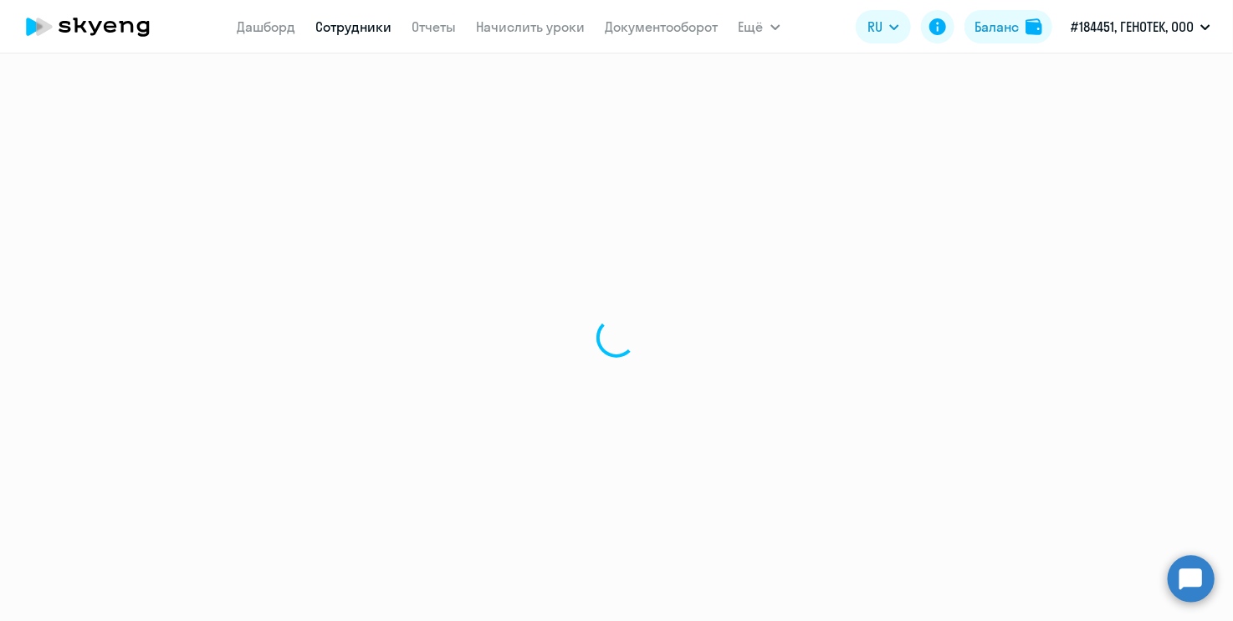
select select "english"
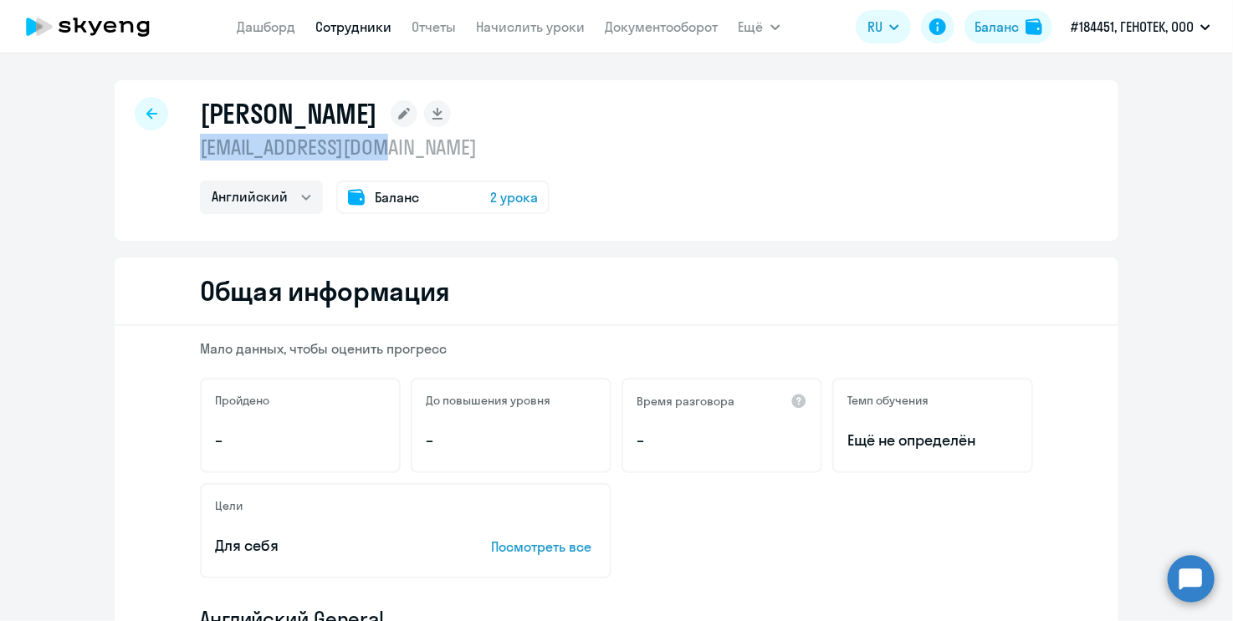
drag, startPoint x: 382, startPoint y: 149, endPoint x: 193, endPoint y: 151, distance: 189.0
click at [200, 151] on p "[EMAIL_ADDRESS][DOMAIN_NAME]" at bounding box center [375, 147] width 350 height 27
copy p "[EMAIL_ADDRESS][DOMAIN_NAME]"
click at [278, 17] on app-menu-item-link "Дашборд" at bounding box center [267, 27] width 59 height 21
click at [146, 113] on icon at bounding box center [151, 113] width 11 height 11
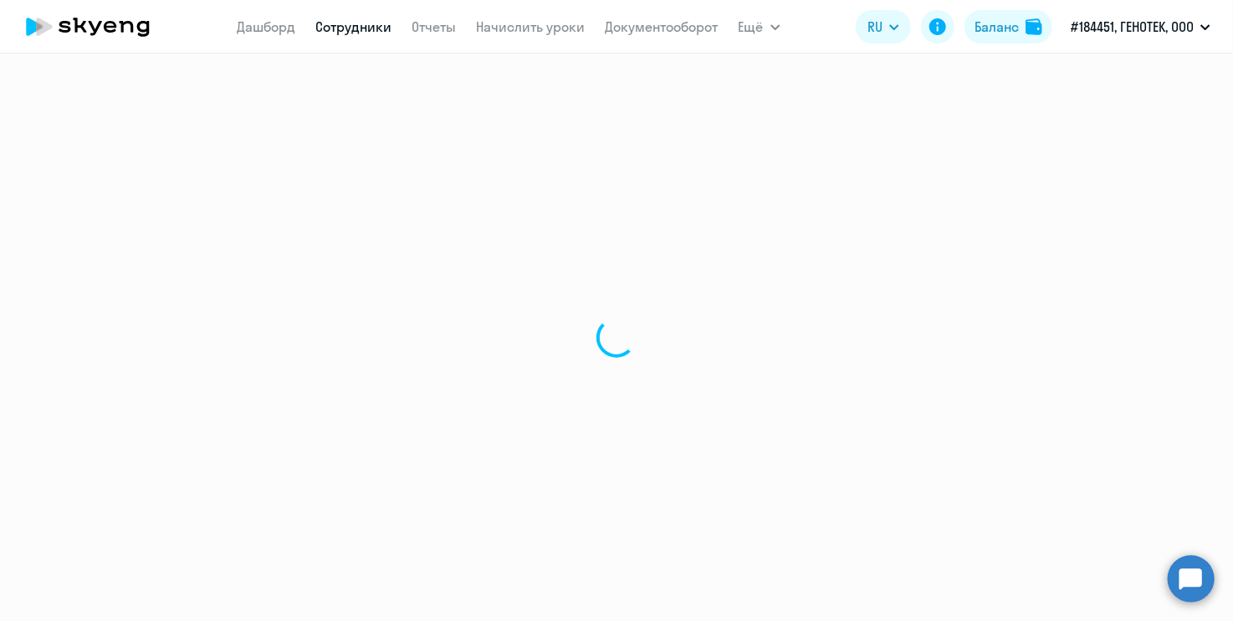
select select "30"
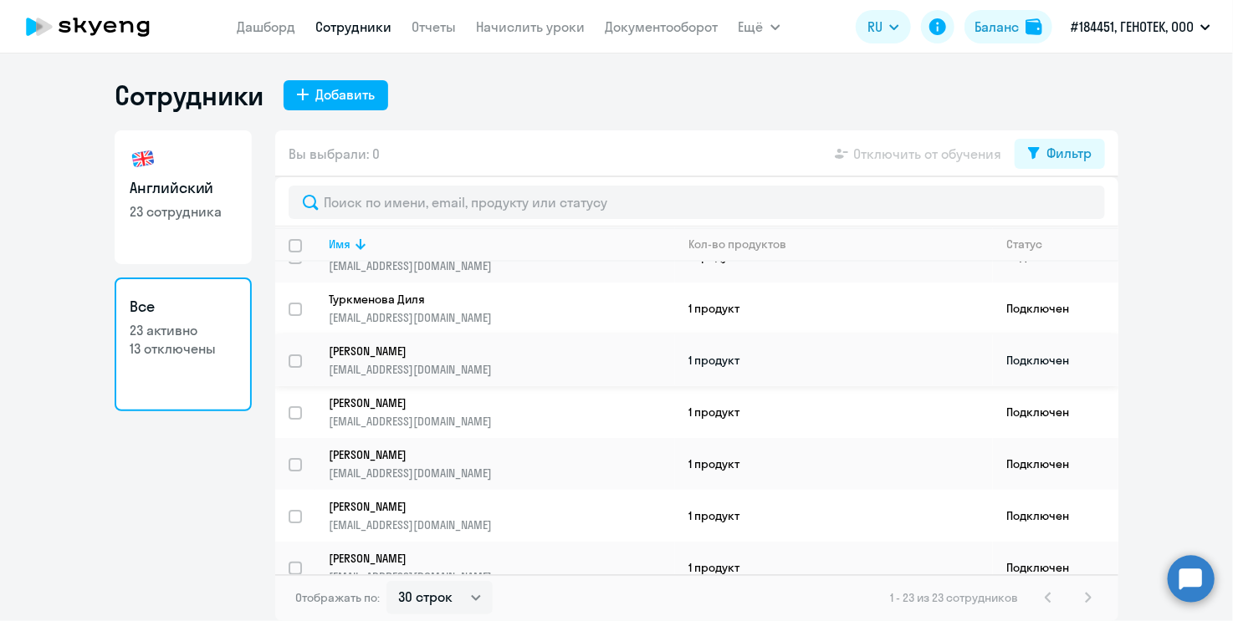
scroll to position [84, 0]
click at [194, 377] on link "Все 23 активно 13 отключены" at bounding box center [183, 345] width 137 height 134
click at [1059, 159] on div "Фильтр" at bounding box center [1068, 153] width 45 height 20
click at [1077, 212] on span at bounding box center [1077, 208] width 28 height 17
click at [1063, 208] on input "checkbox" at bounding box center [1062, 207] width 1 height 1
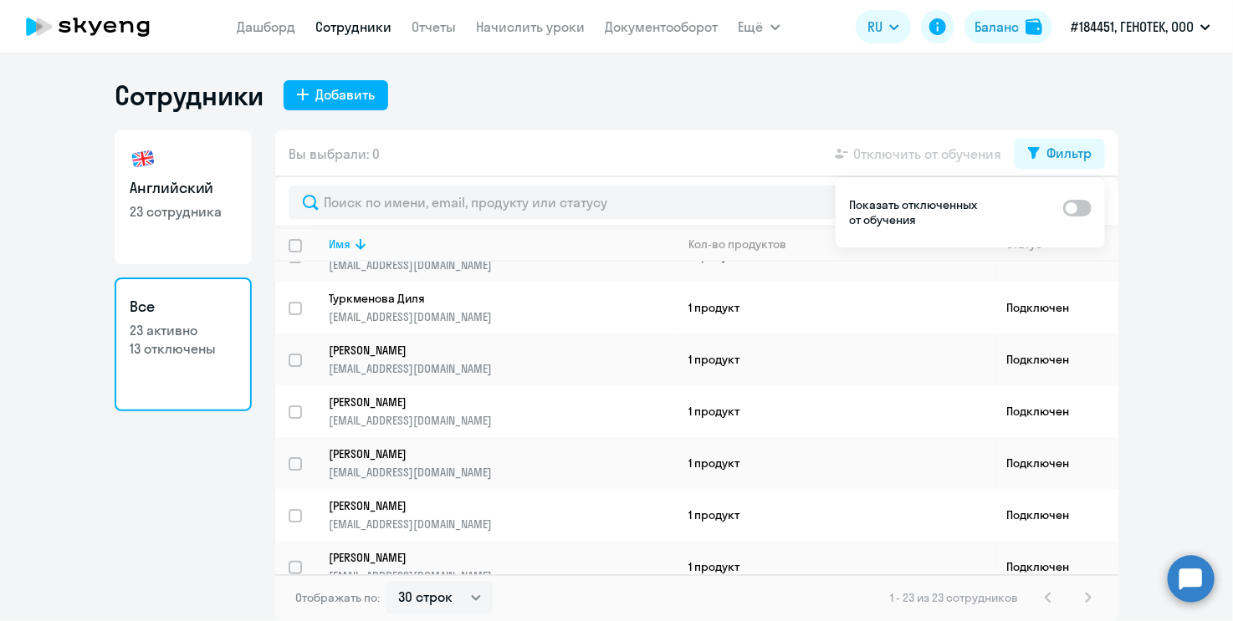
checkbox input "true"
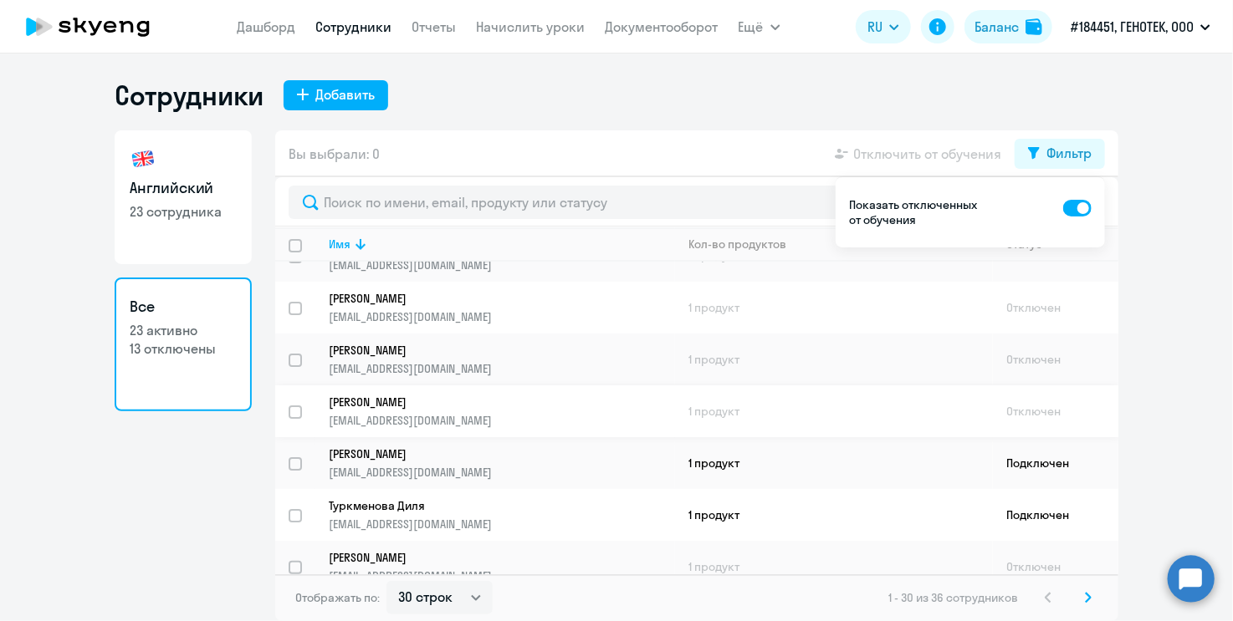
click at [380, 414] on link "[PERSON_NAME] [PERSON_NAME][EMAIL_ADDRESS][DOMAIN_NAME]" at bounding box center [501, 411] width 345 height 33
select select "english"
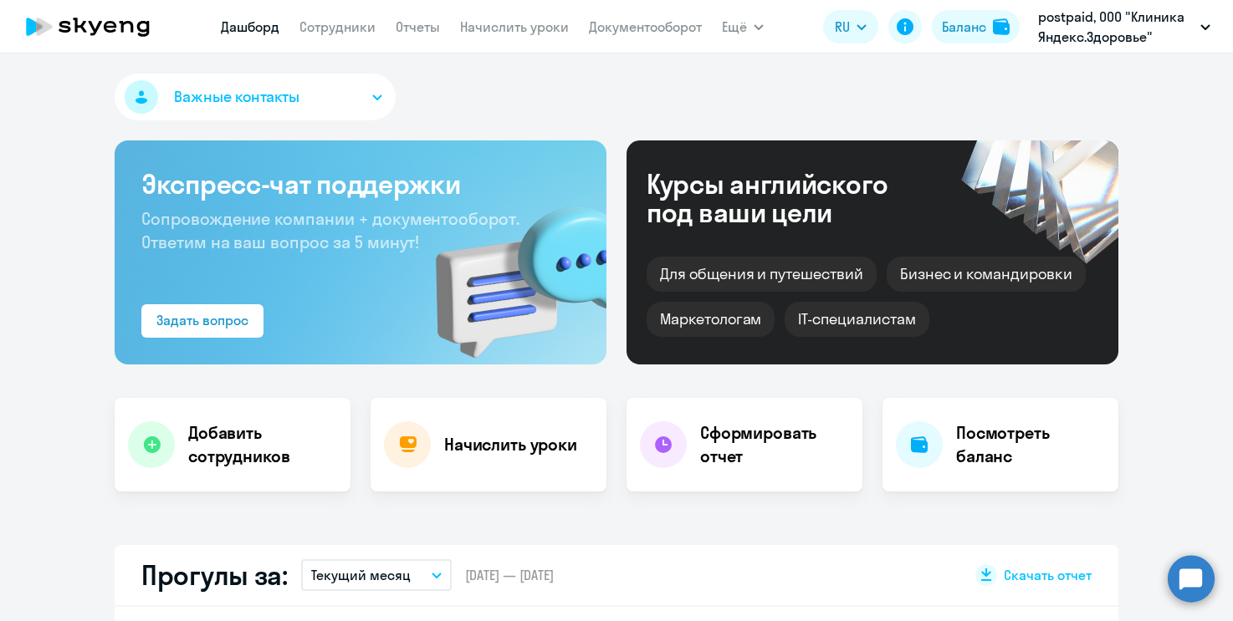
select select "30"
